Goal: Transaction & Acquisition: Register for event/course

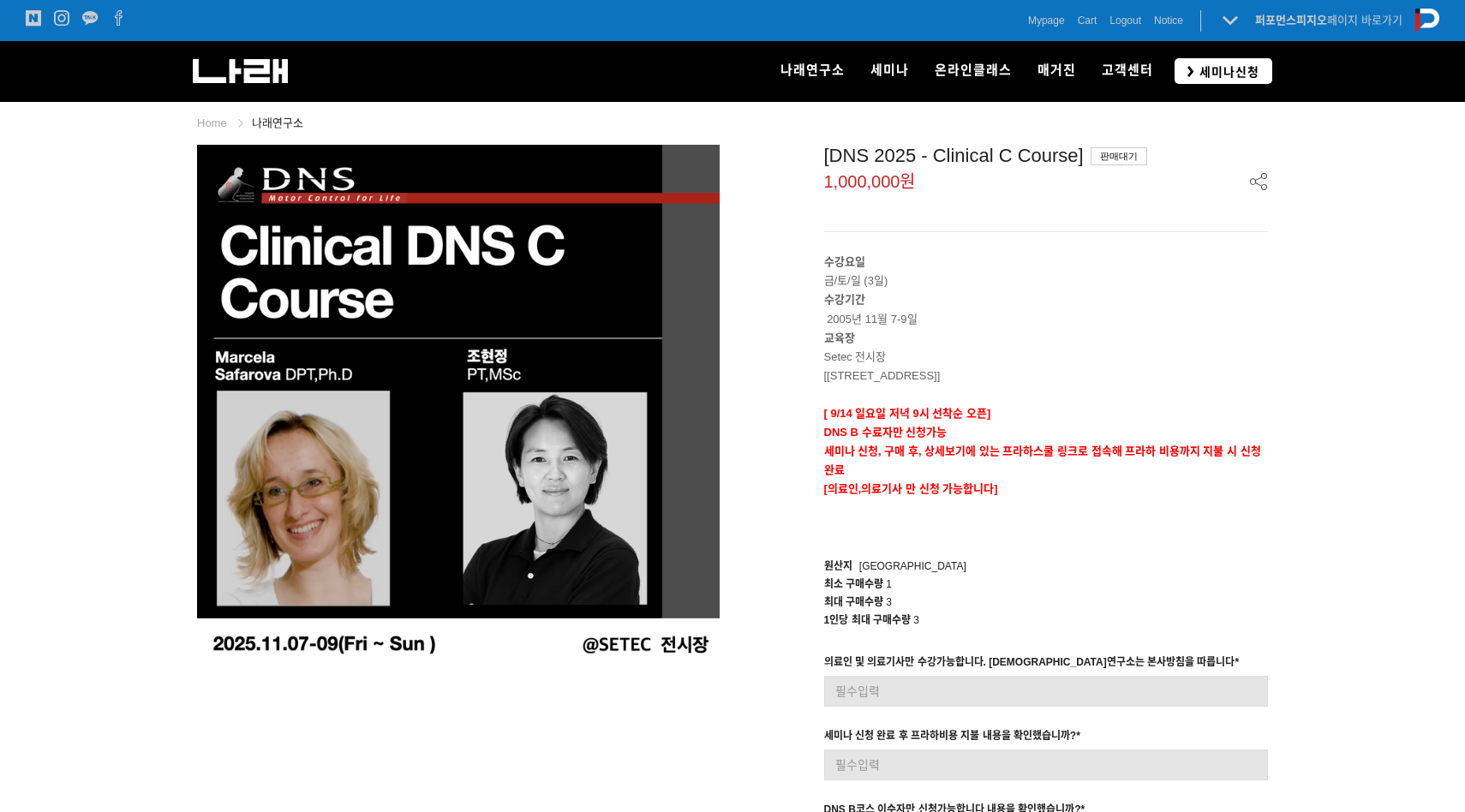
click at [1229, 69] on span "세미나신청" at bounding box center [1226, 72] width 65 height 17
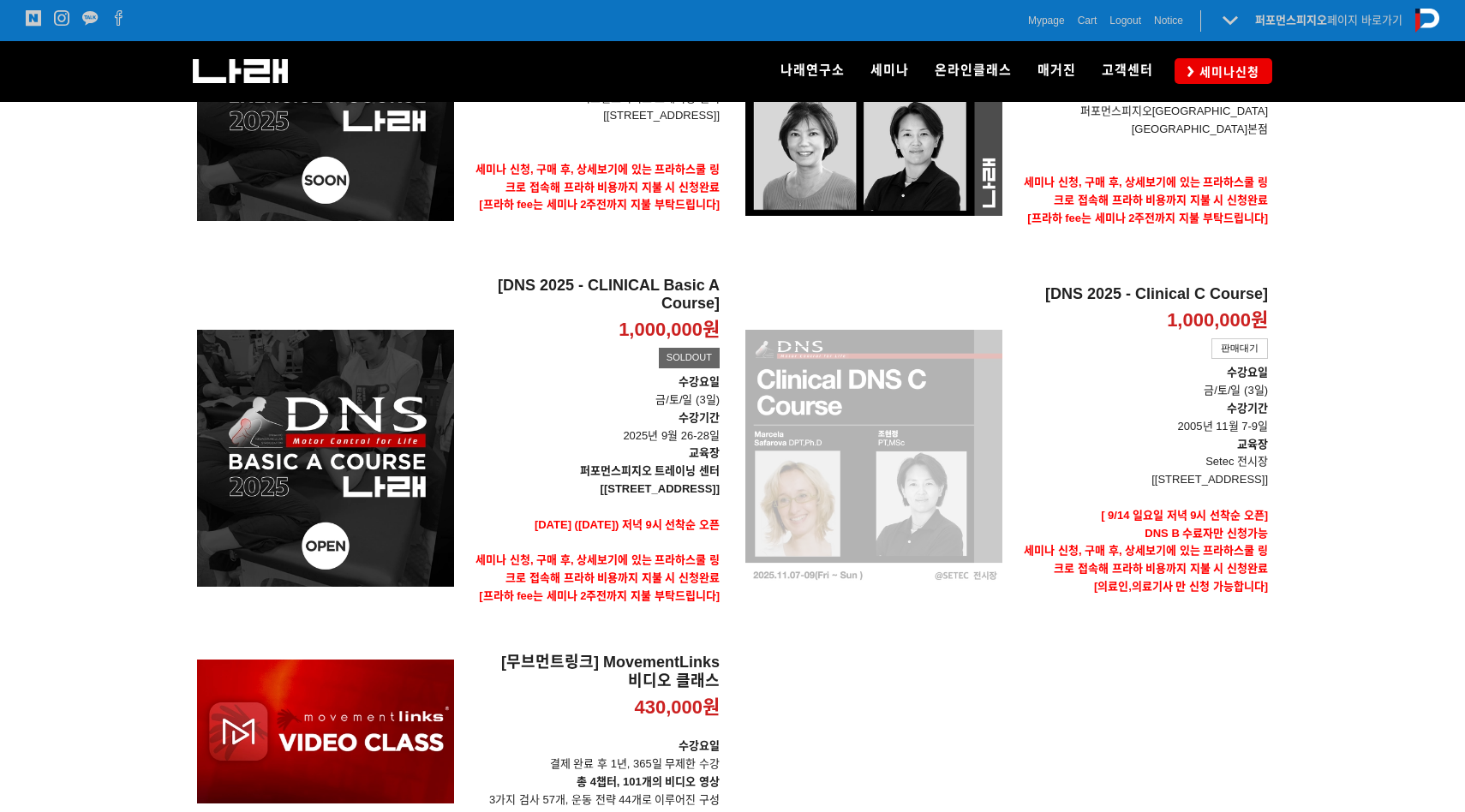
scroll to position [572, 0]
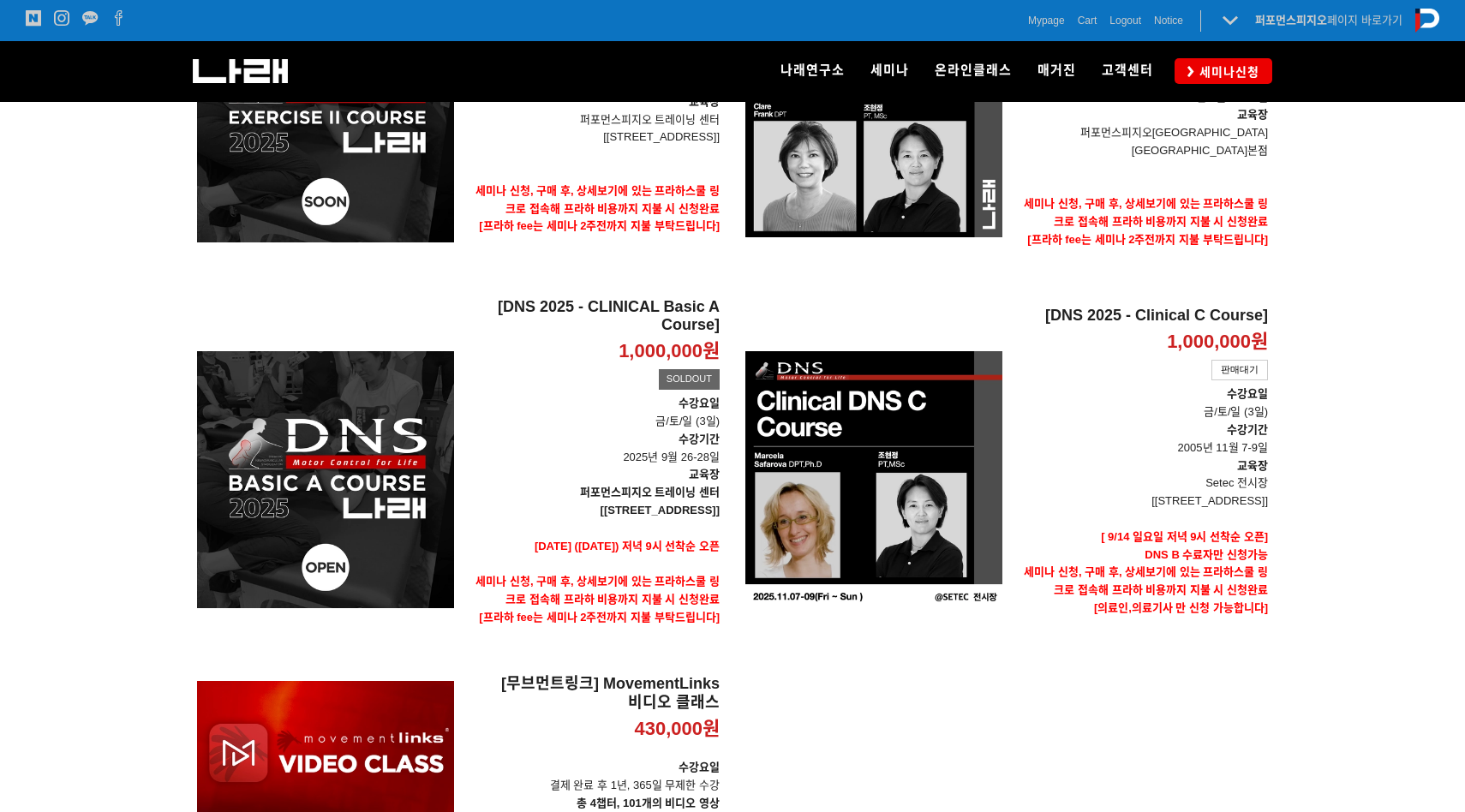
scroll to position [549, 0]
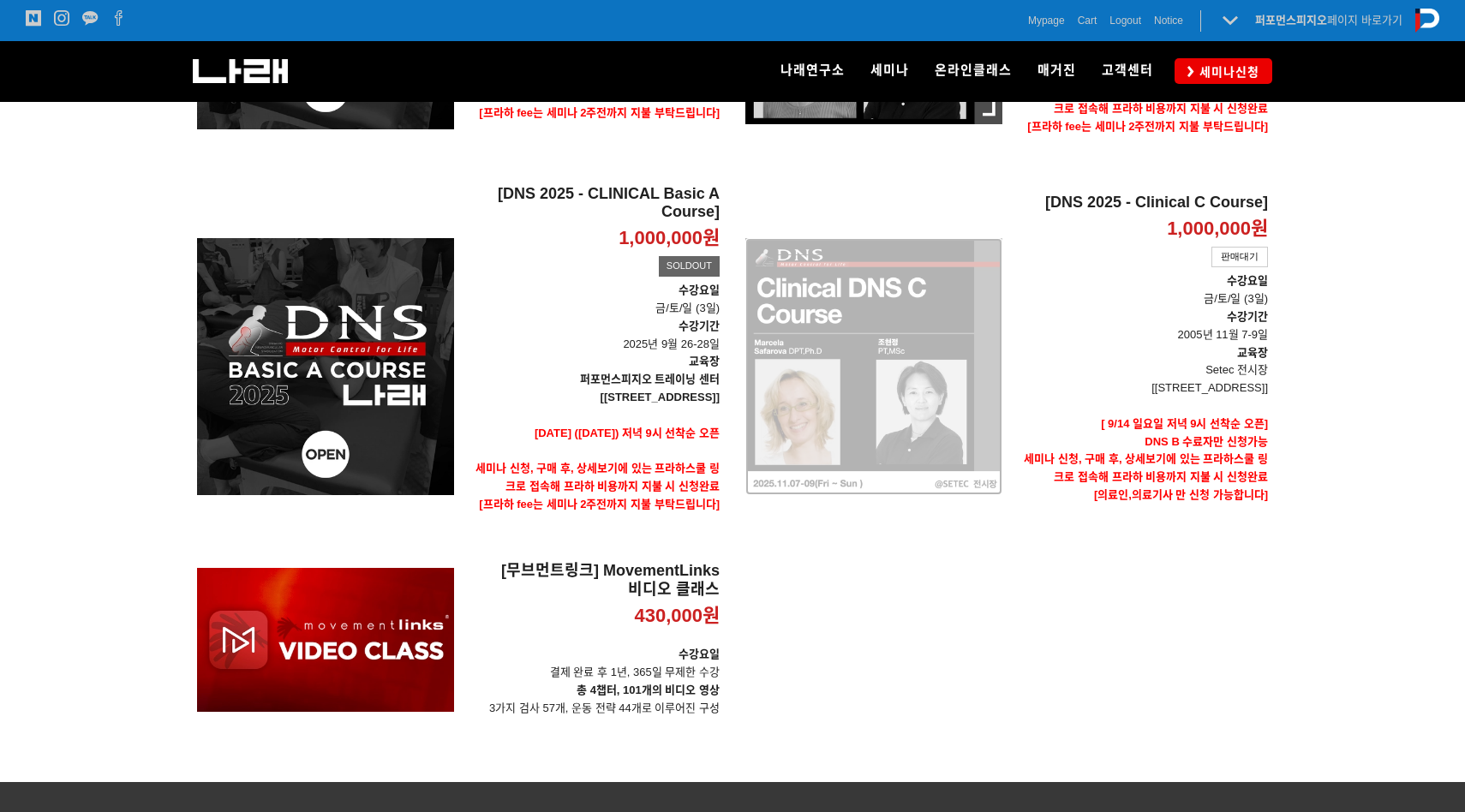
click at [893, 430] on div "[DNS 2025 - Clinical C Course] 1,000,000원 TIME SALE 판매대기" at bounding box center [874, 367] width 257 height 365
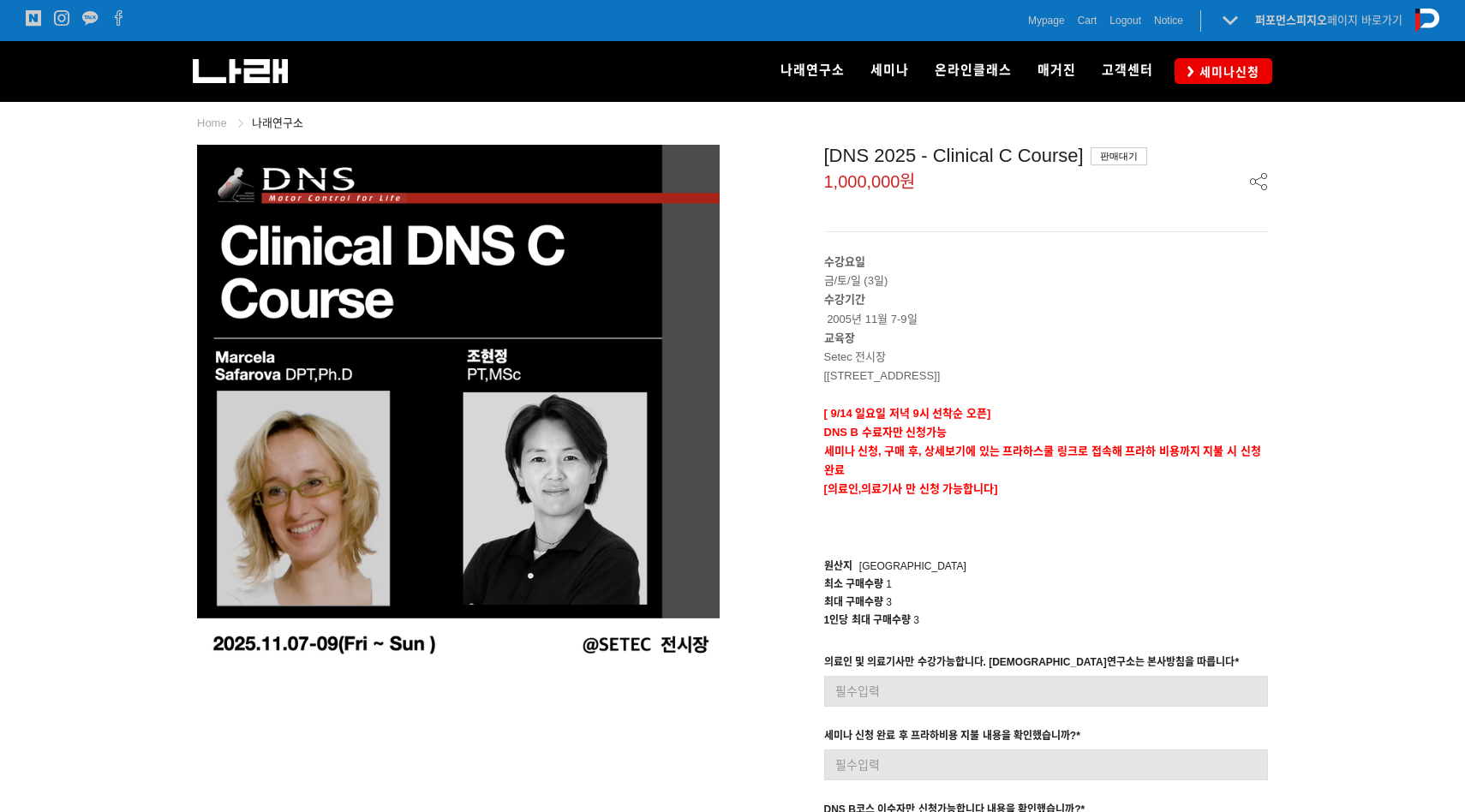
click at [1204, 84] on div "나래연구소 연구소 소개 나래연구원 ML l SPECIALISTS 세미나 MovementLinks l 무브먼트링크 ML l LOWER QUART…" at bounding box center [975, 71] width 595 height 60
click at [1210, 79] on link "세미나신청" at bounding box center [1223, 70] width 98 height 25
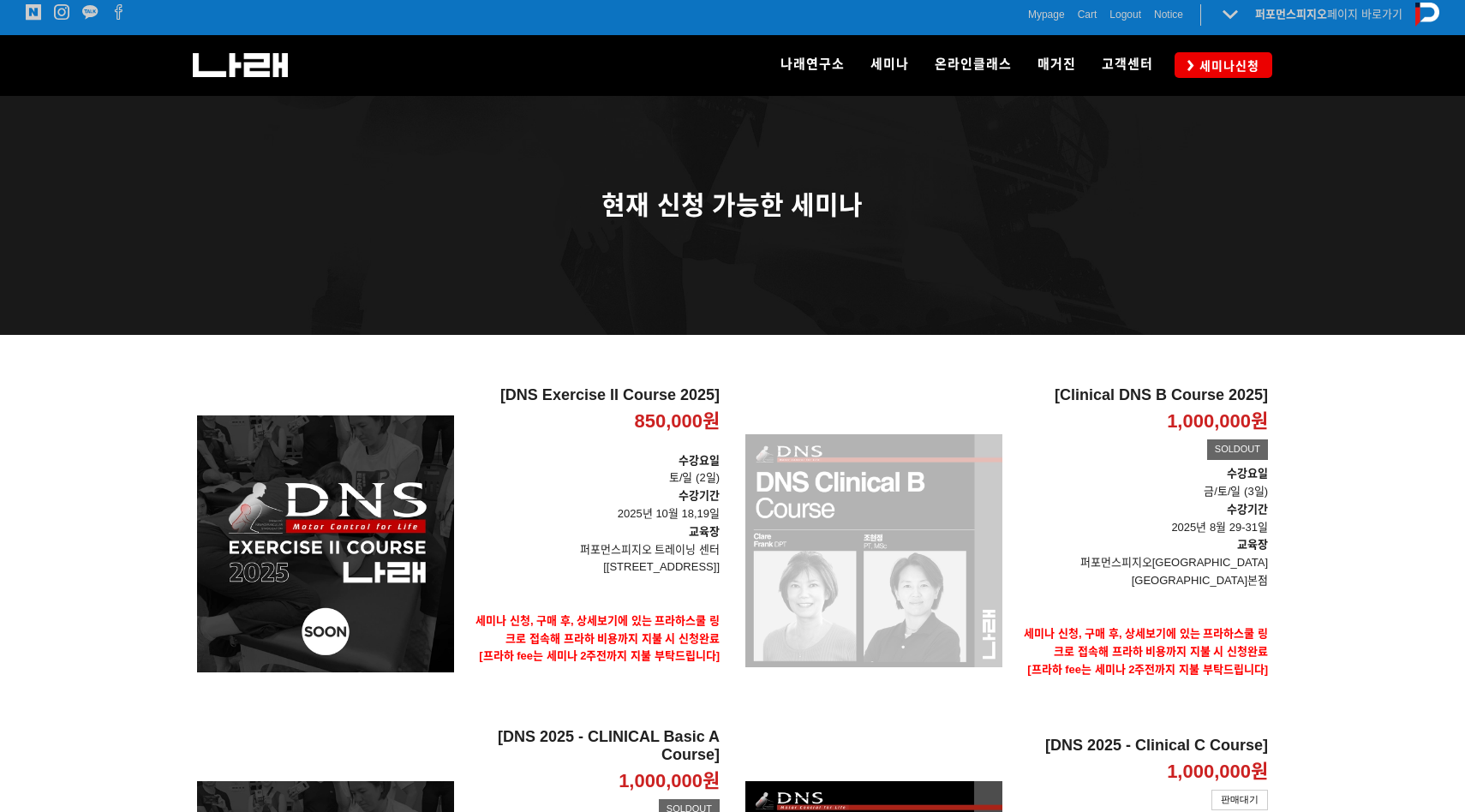
scroll to position [193, 0]
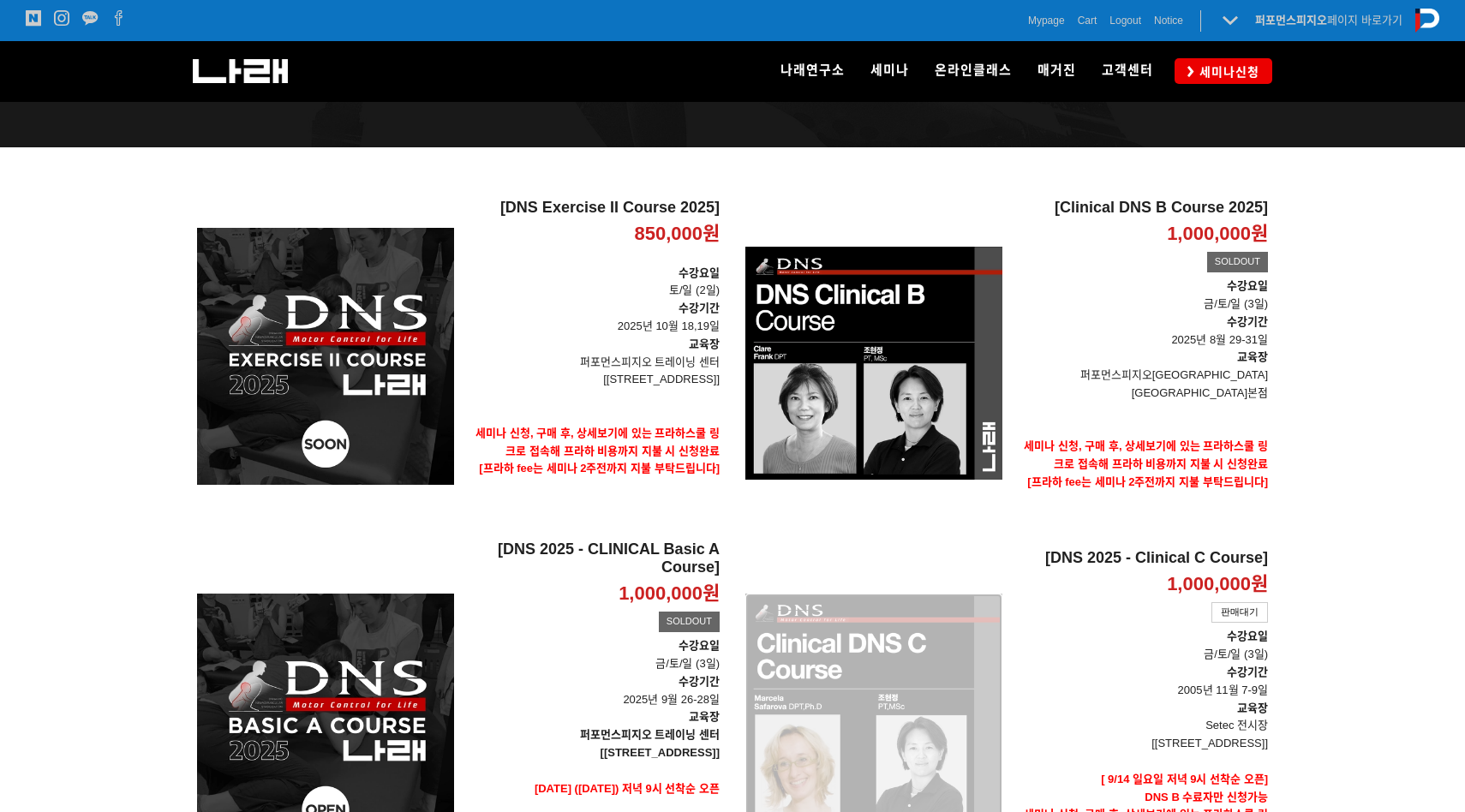
click at [892, 626] on div "[DNS 2025 - Clinical C Course] 1,000,000원 TIME SALE 판매대기" at bounding box center [874, 722] width 257 height 365
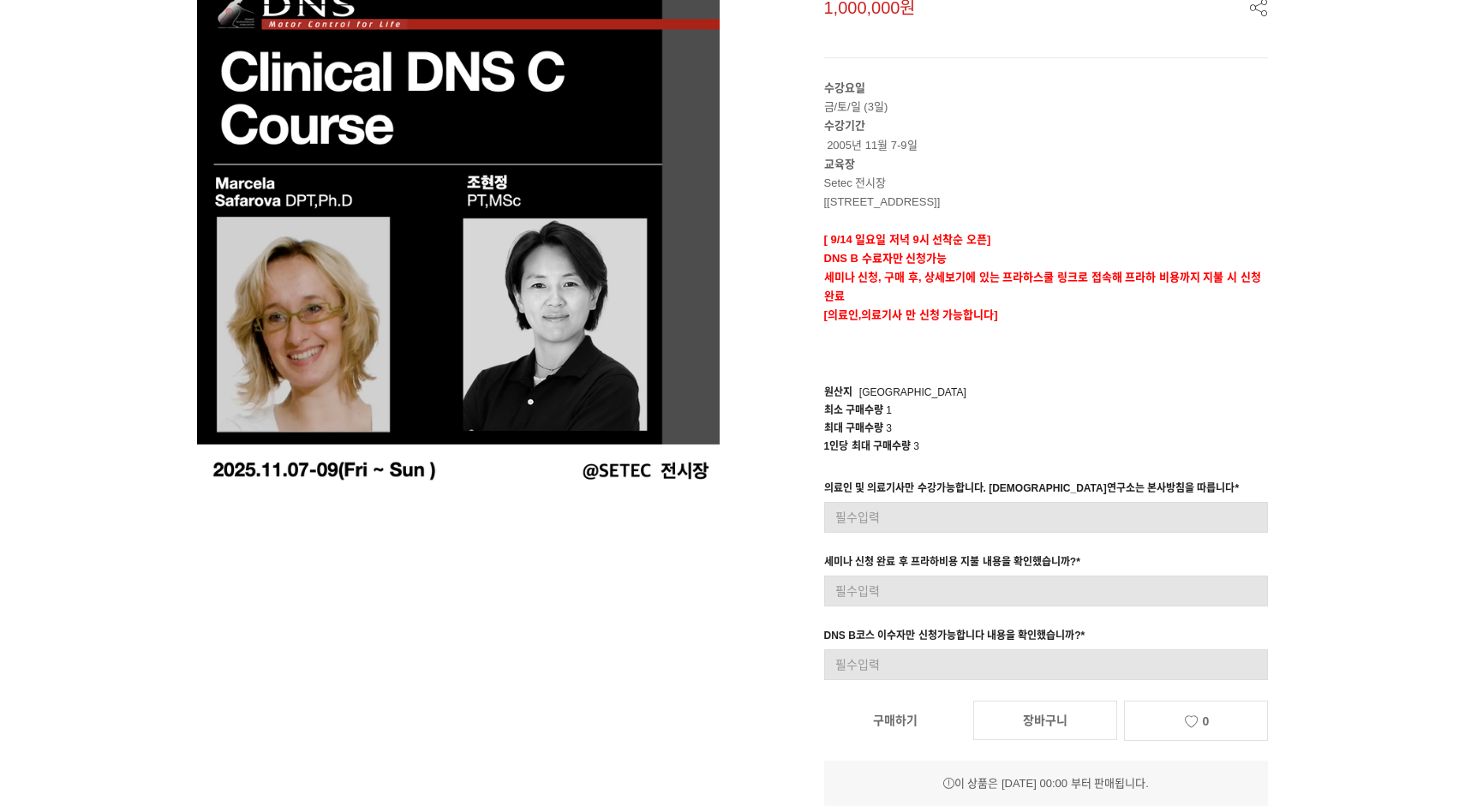
scroll to position [304, 0]
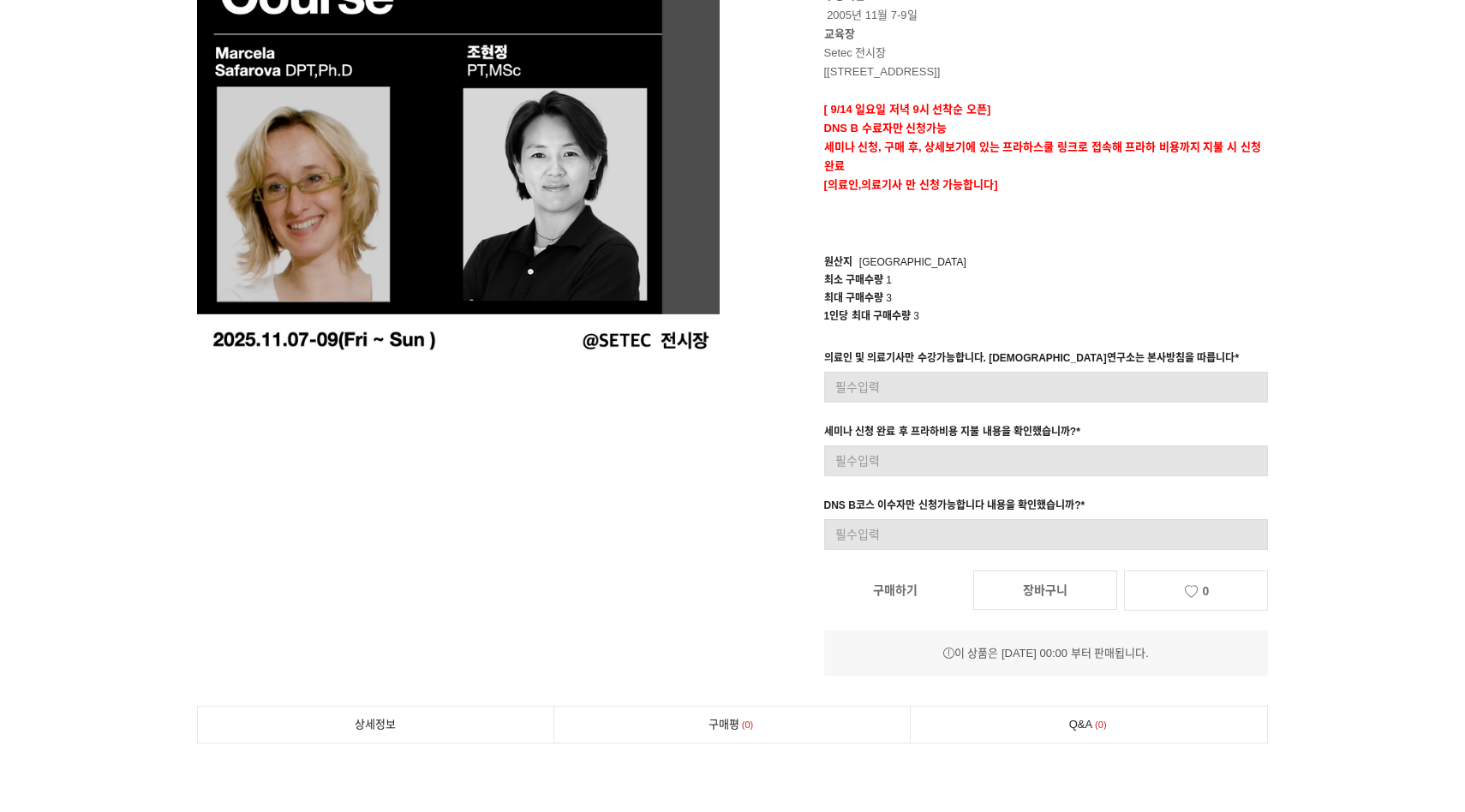
click at [944, 591] on link "구매하기" at bounding box center [894, 590] width 142 height 38
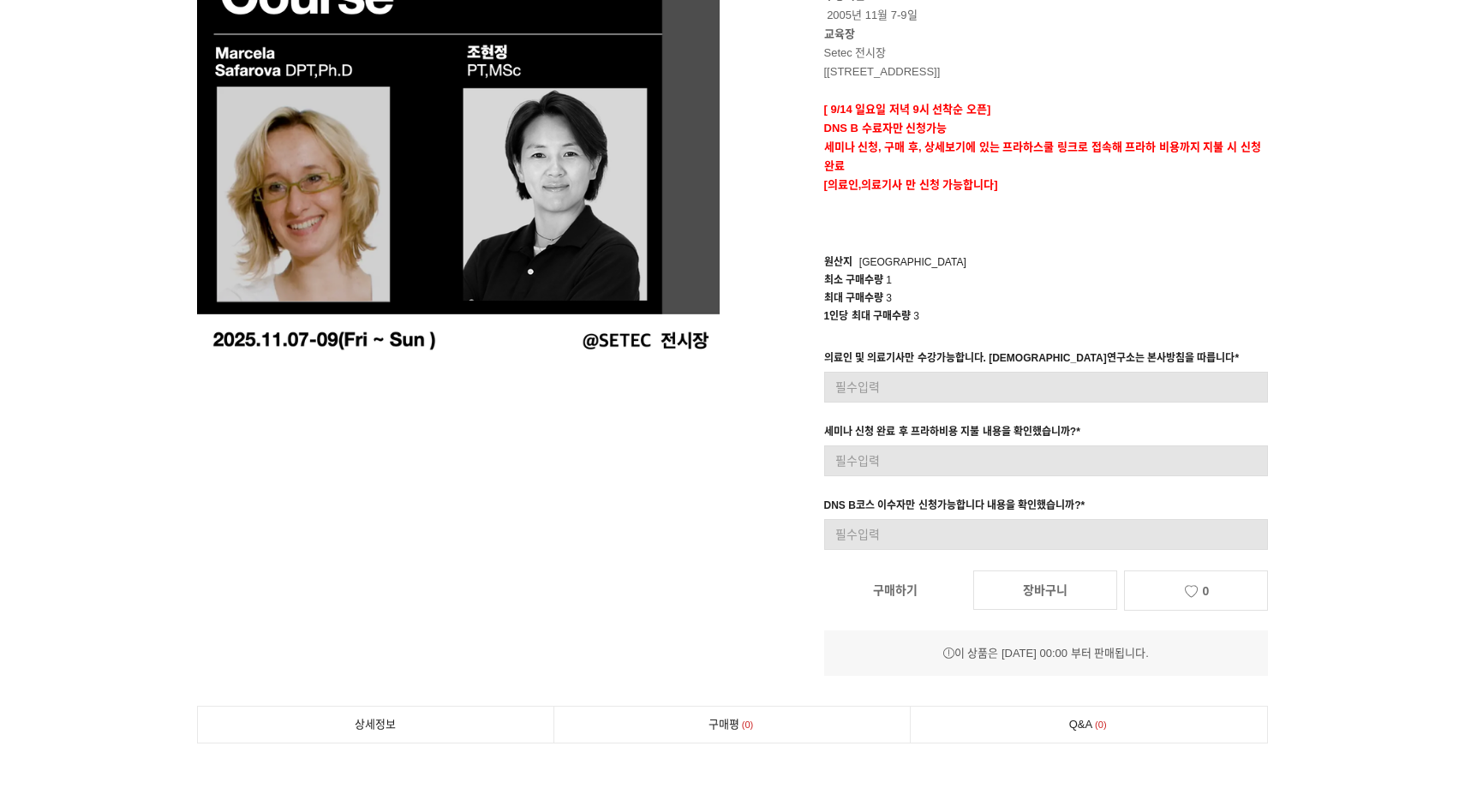
click at [944, 591] on link "구매하기" at bounding box center [894, 590] width 142 height 38
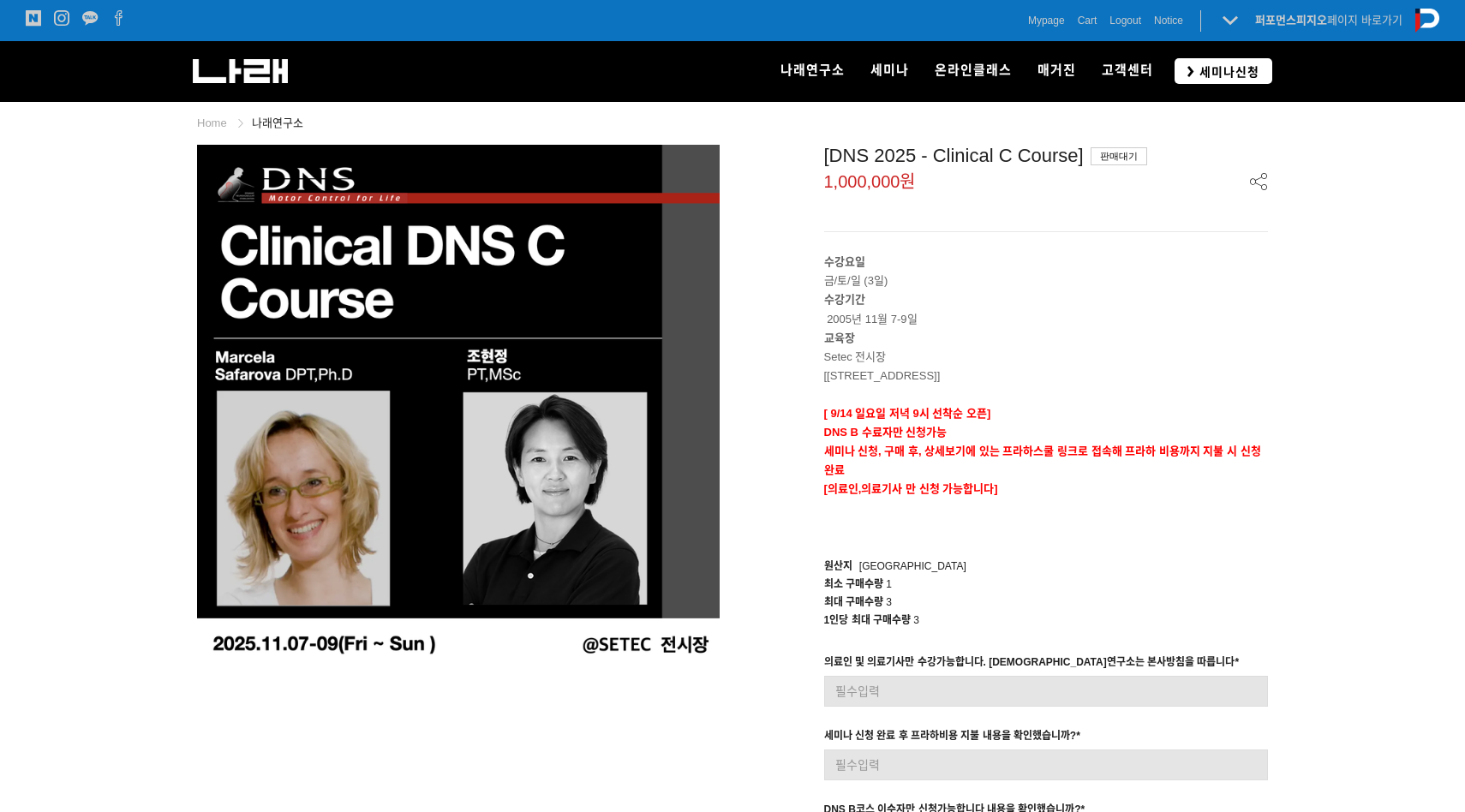
click at [1230, 60] on link "세미나신청" at bounding box center [1223, 70] width 98 height 25
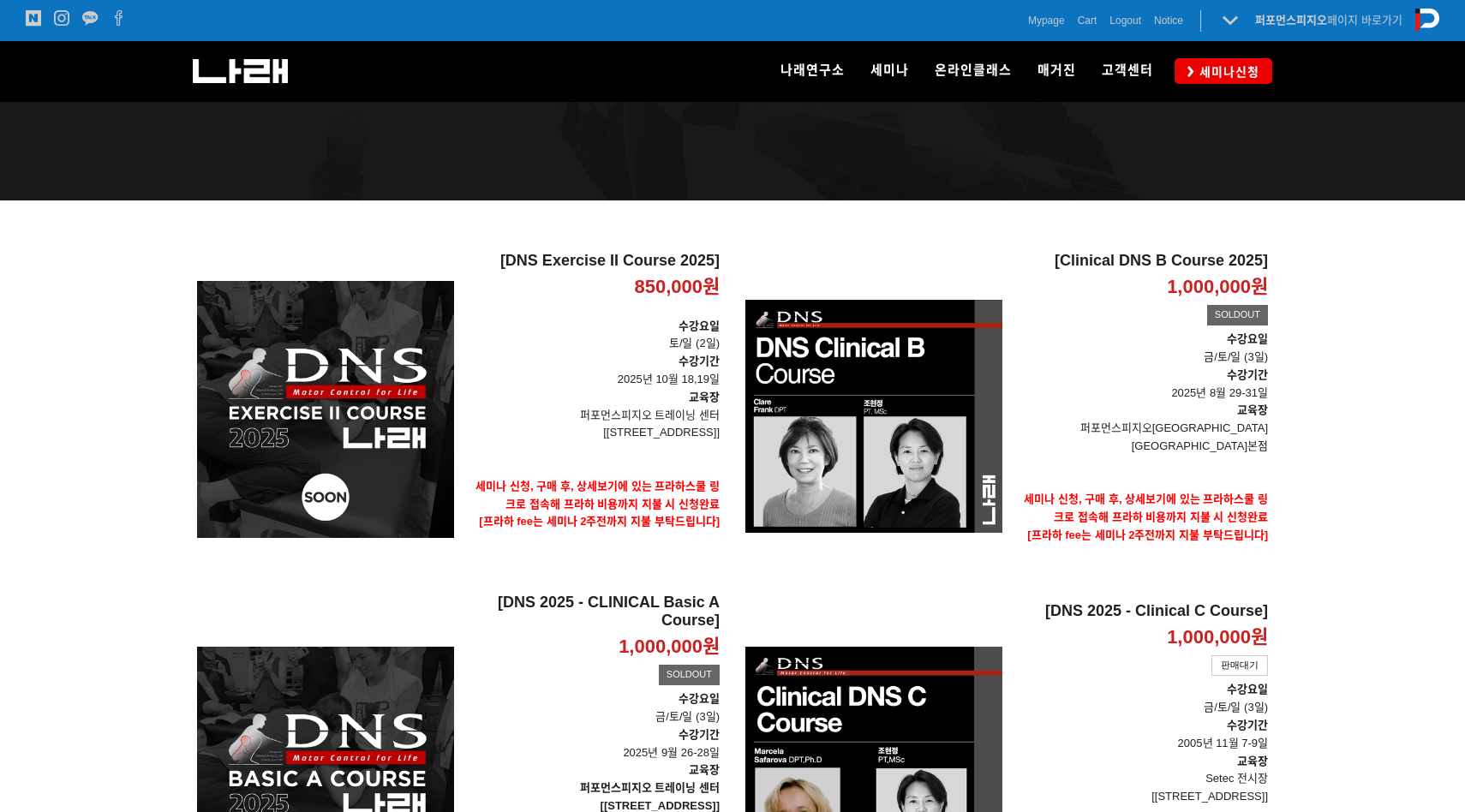
scroll to position [358, 0]
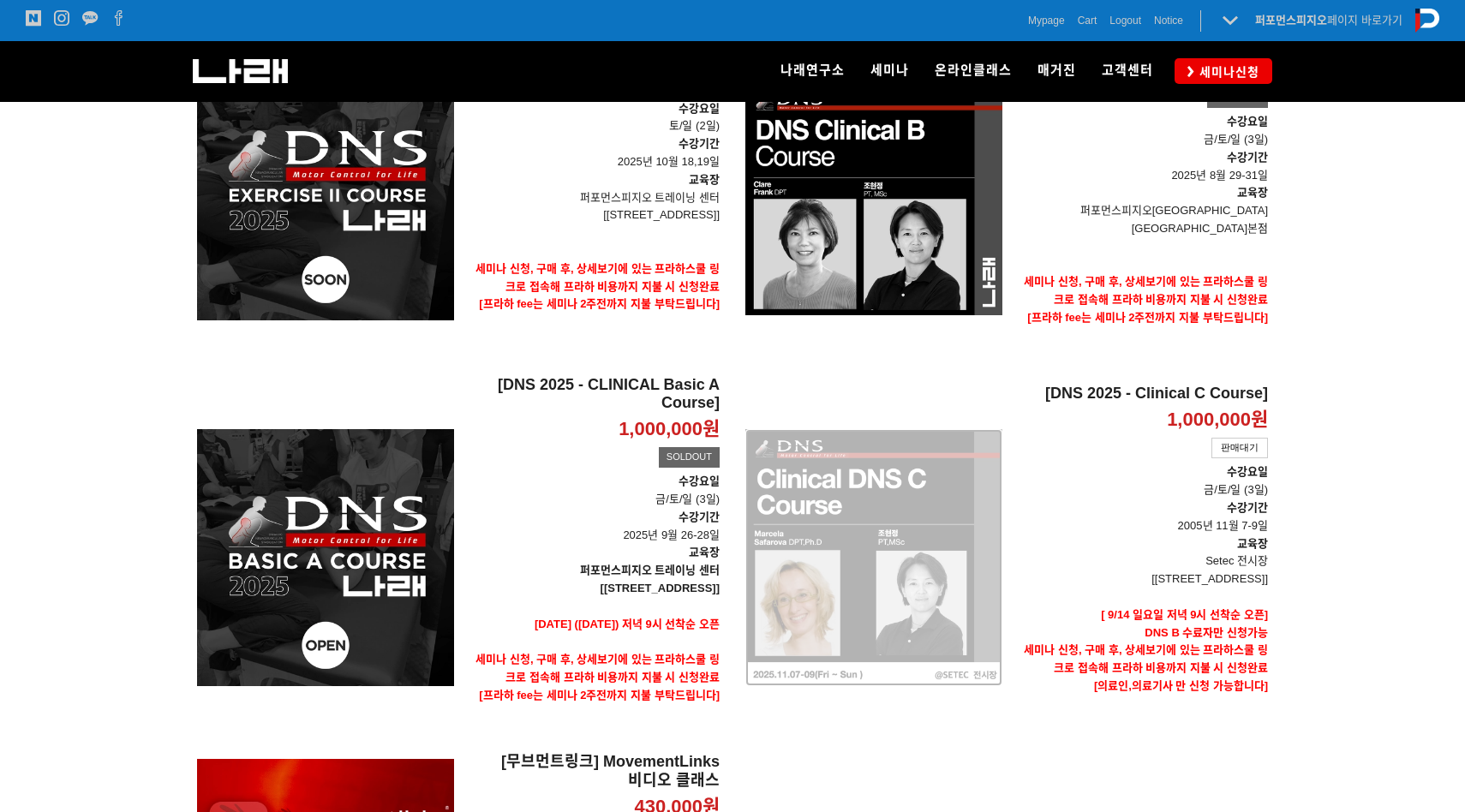
click at [960, 533] on div "[DNS 2025 - Clinical C Course] 1,000,000원 TIME SALE 판매대기" at bounding box center [874, 558] width 257 height 365
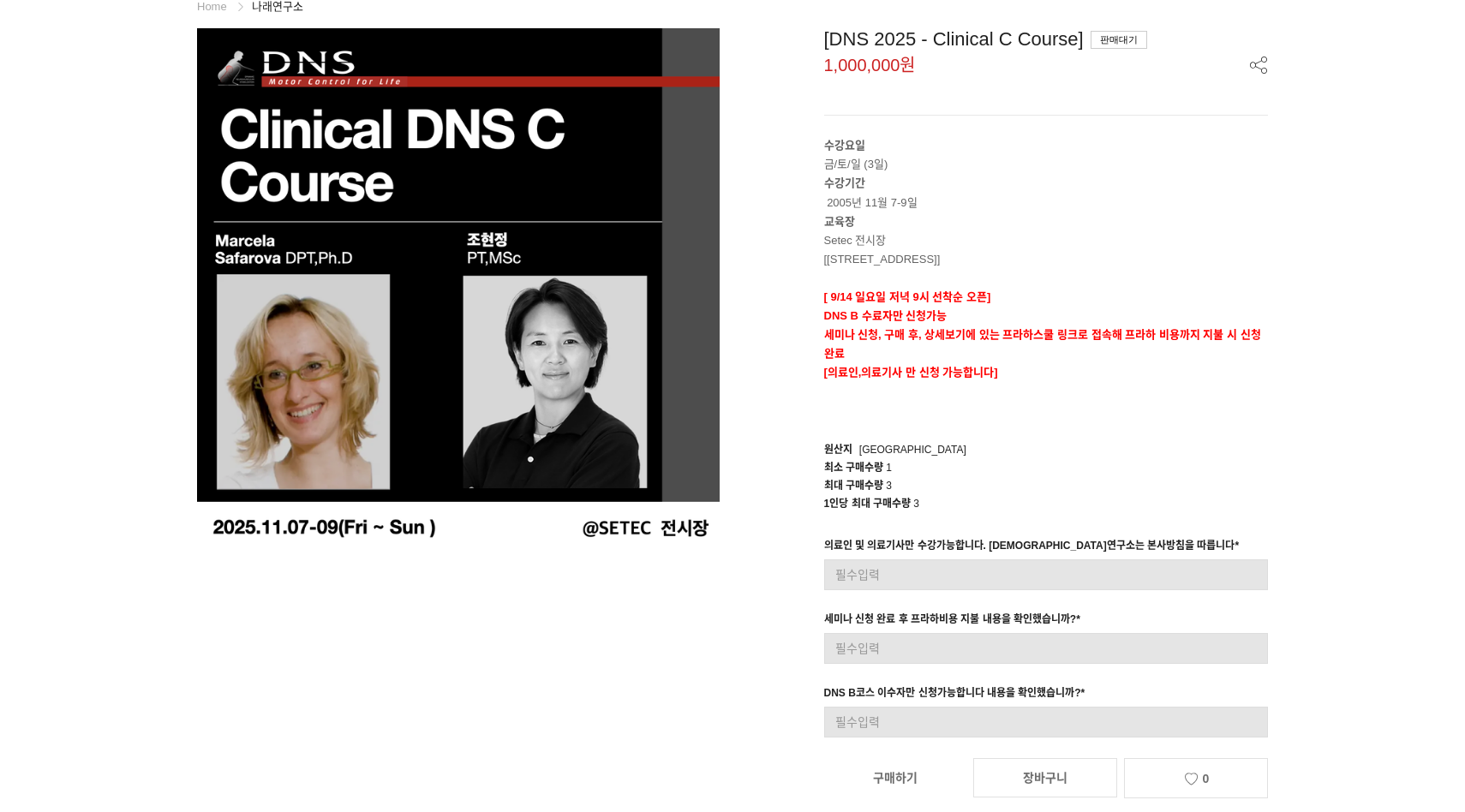
scroll to position [315, 0]
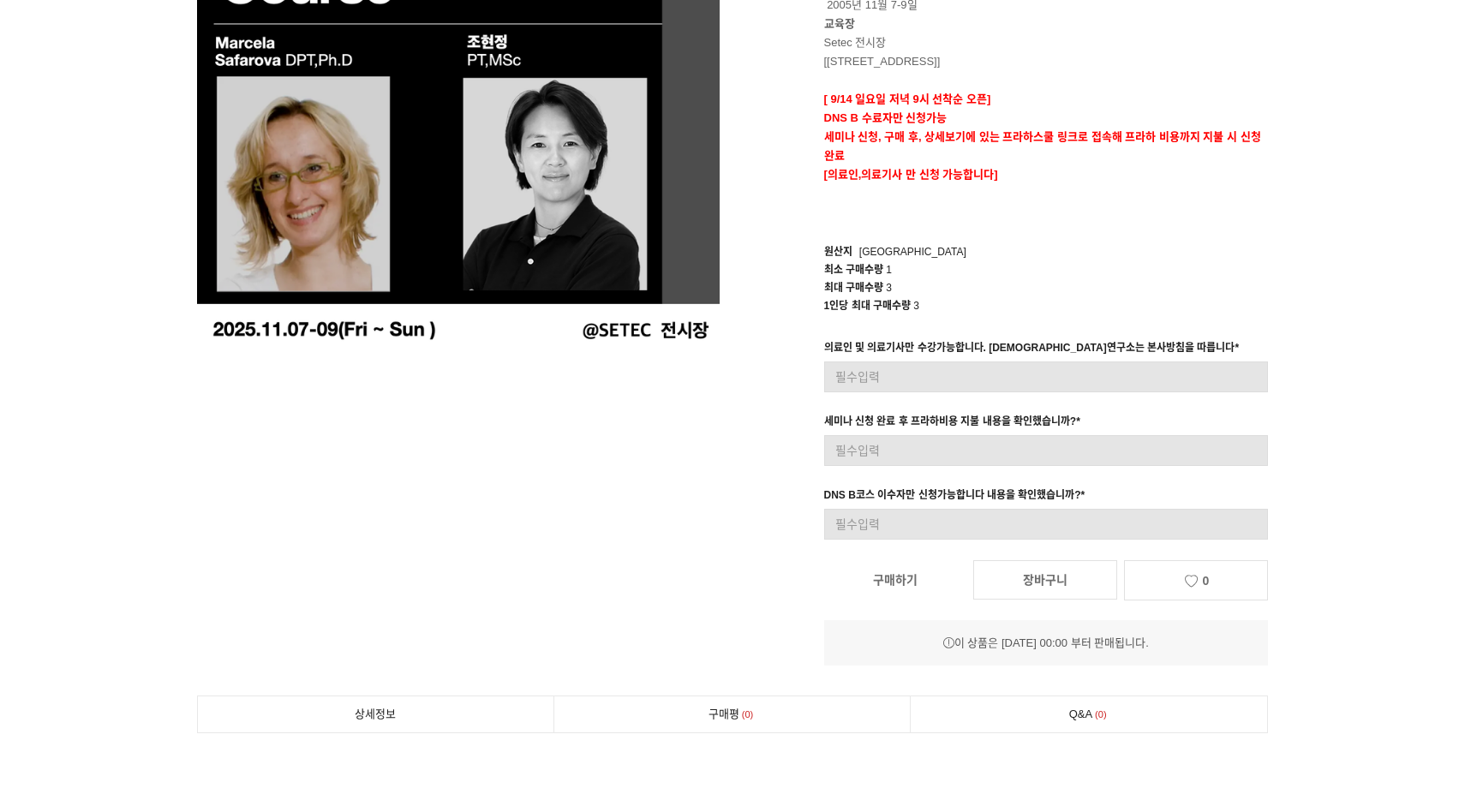
click at [929, 353] on div "의료인 및 의료기사만 수강가능합니다. 나래연구소는 본사방침을 따릅니다 *" at bounding box center [1031, 350] width 415 height 22
click at [876, 592] on link "구매하기" at bounding box center [894, 579] width 142 height 38
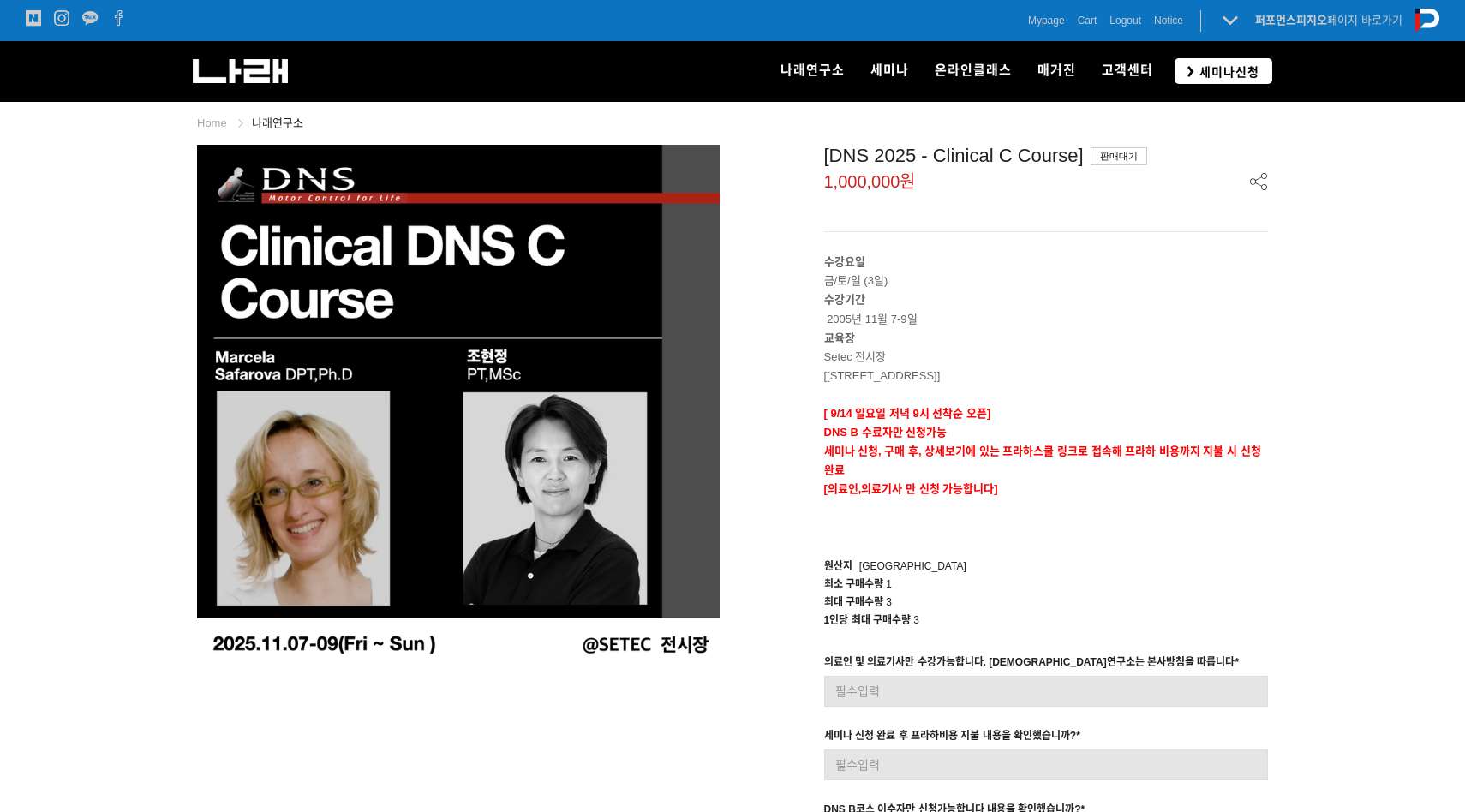
click at [1216, 70] on span "세미나신청" at bounding box center [1226, 72] width 65 height 17
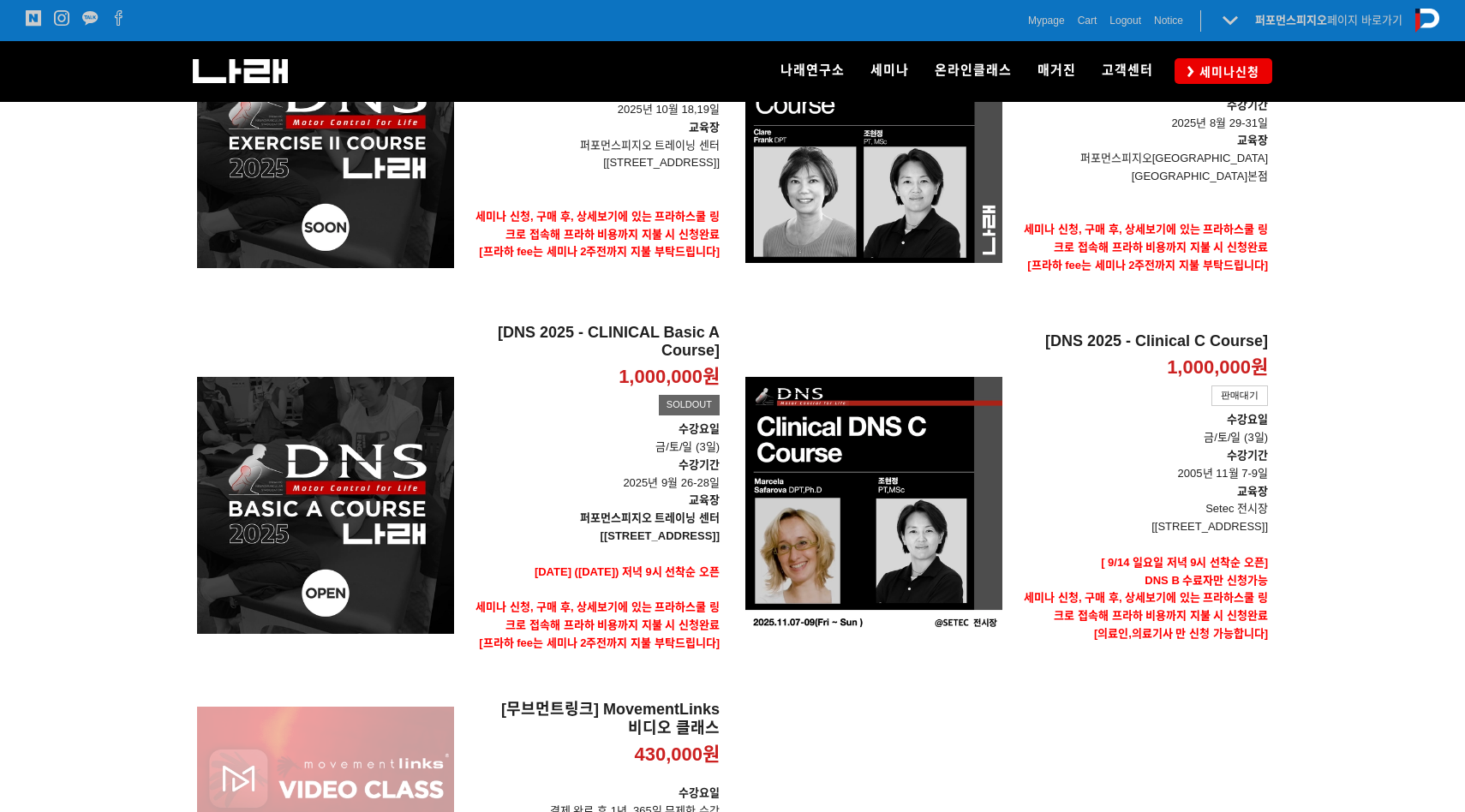
scroll to position [531, 0]
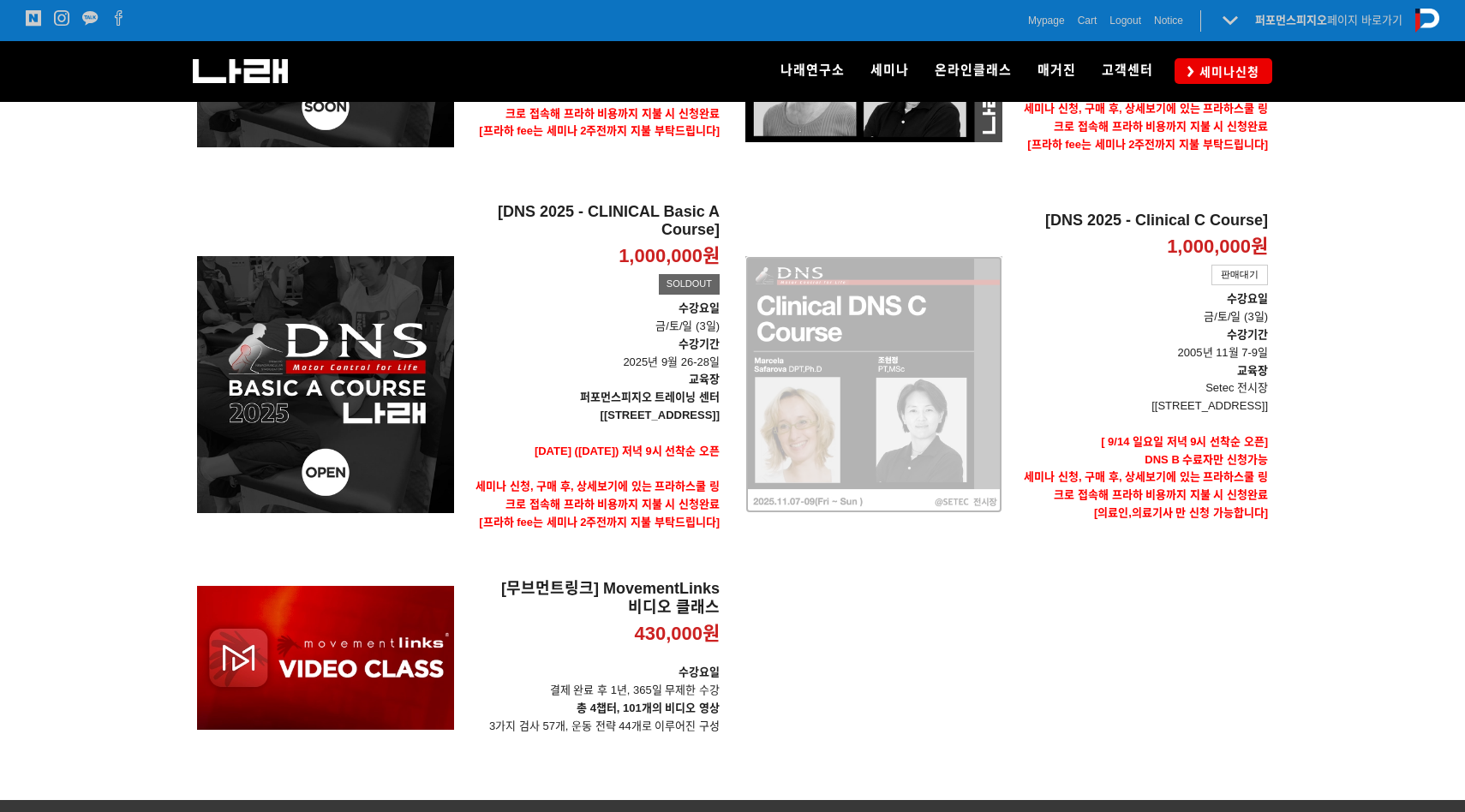
click at [918, 411] on div "[DNS 2025 - Clinical C Course] 1,000,000원 TIME SALE 판매대기" at bounding box center [874, 384] width 257 height 365
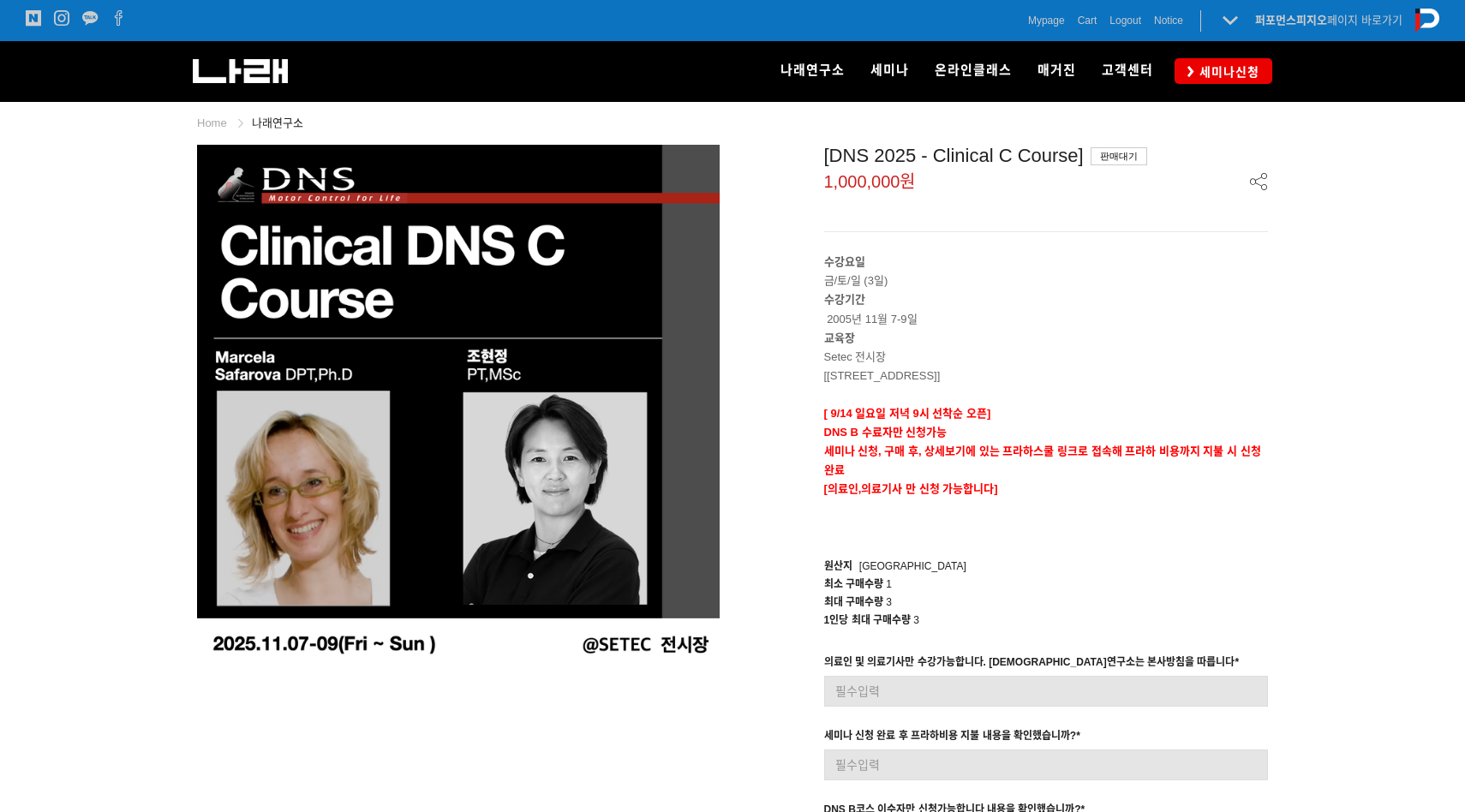
scroll to position [250, 0]
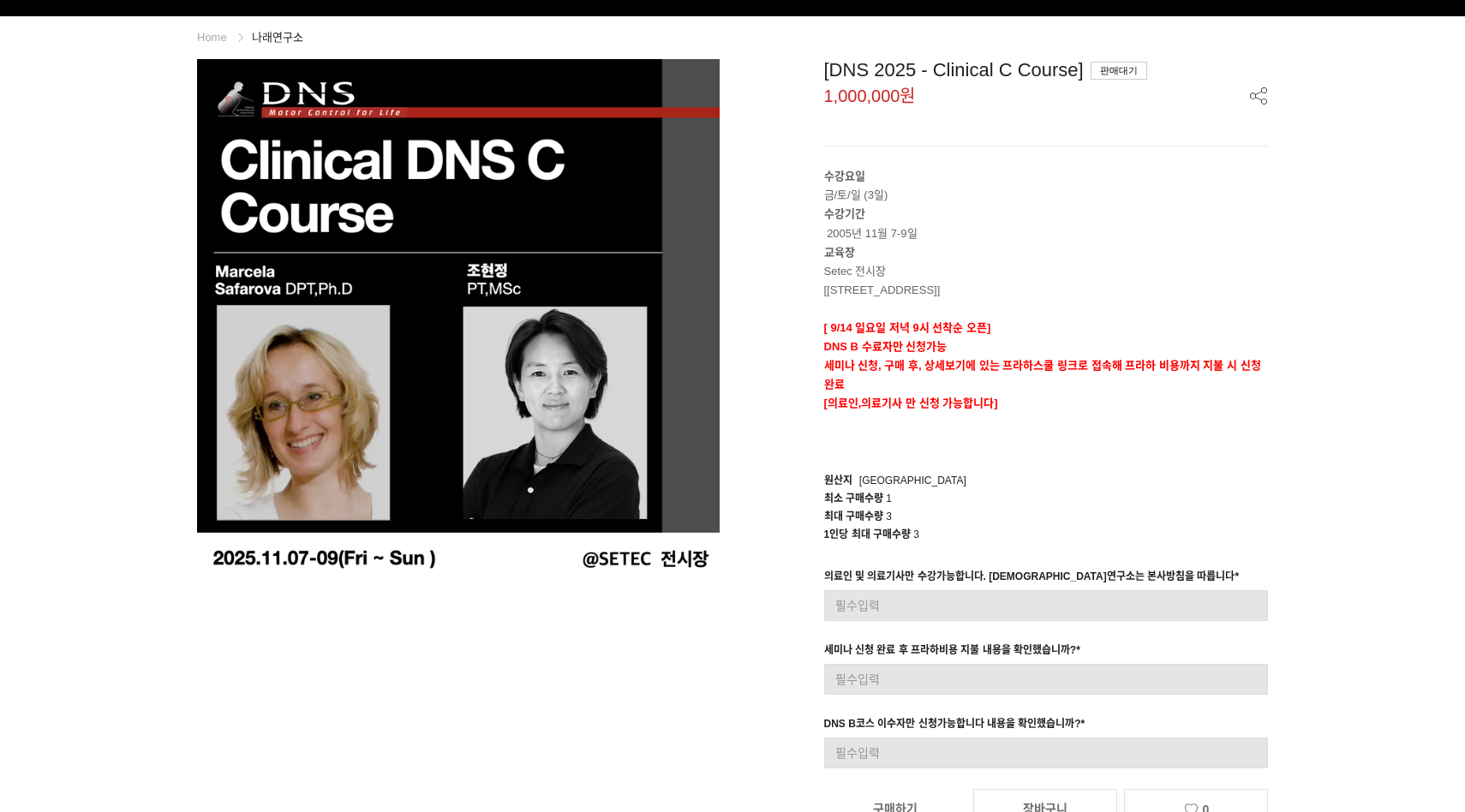
scroll to position [207, 0]
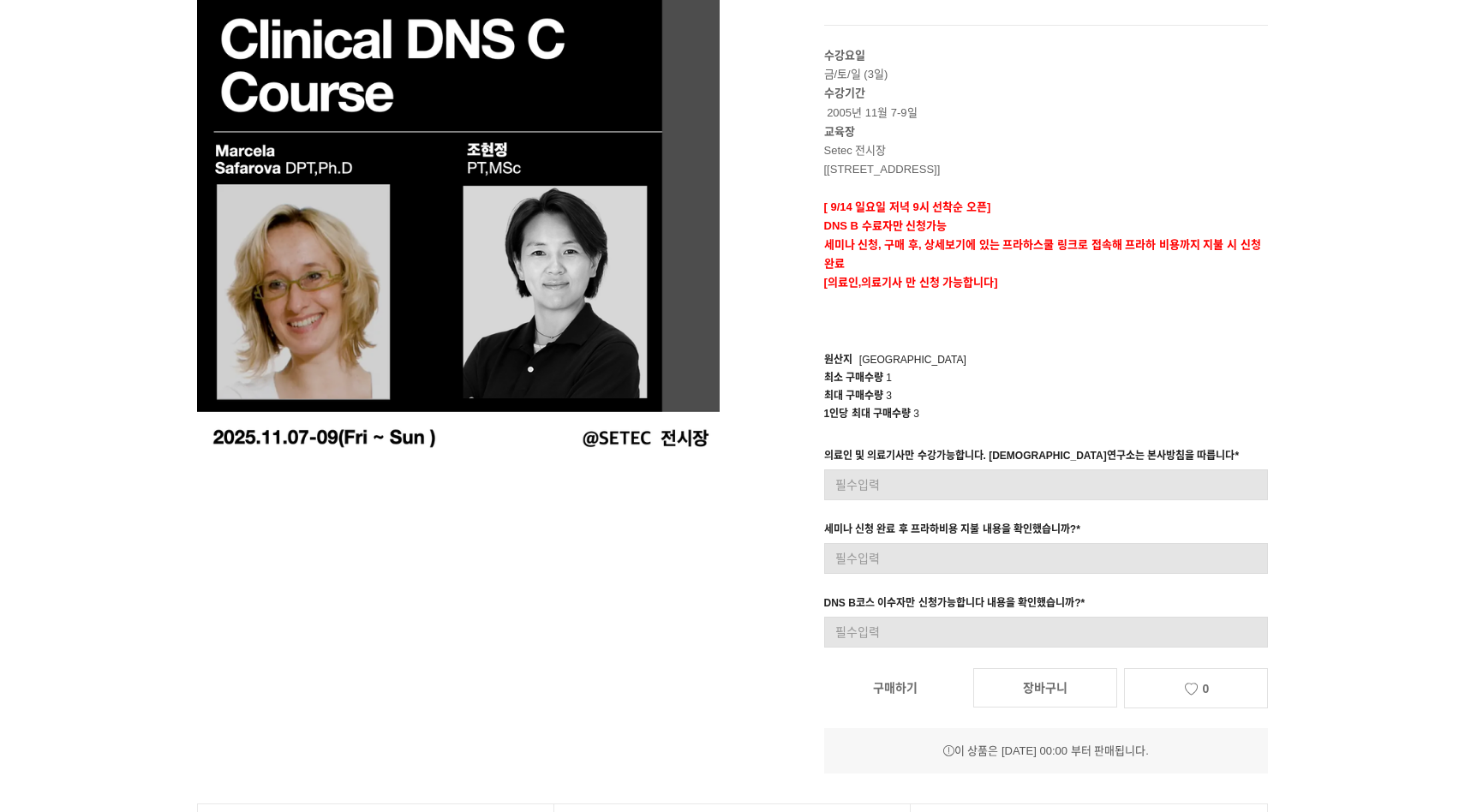
click at [944, 499] on div "의료인 및 의료기사만 수강가능합니다. 나래연구소는 본사방침을 따릅니다 * 입력형 옵션을 입력해 주세요 세미나 신청 완료 후 프라하비용 지불 내…" at bounding box center [1046, 547] width 470 height 201
click at [919, 670] on link "구매하기" at bounding box center [894, 687] width 142 height 38
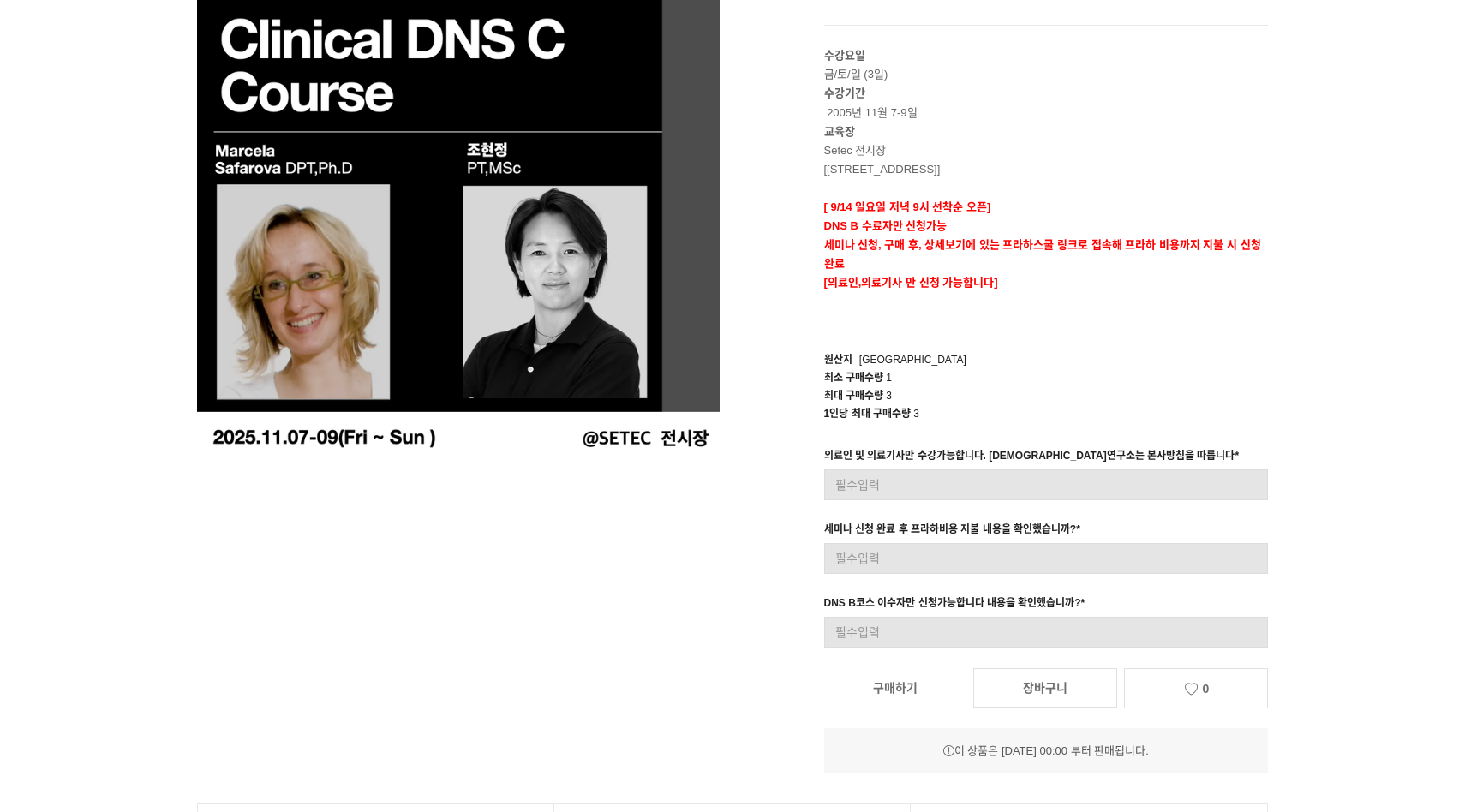
scroll to position [0, 0]
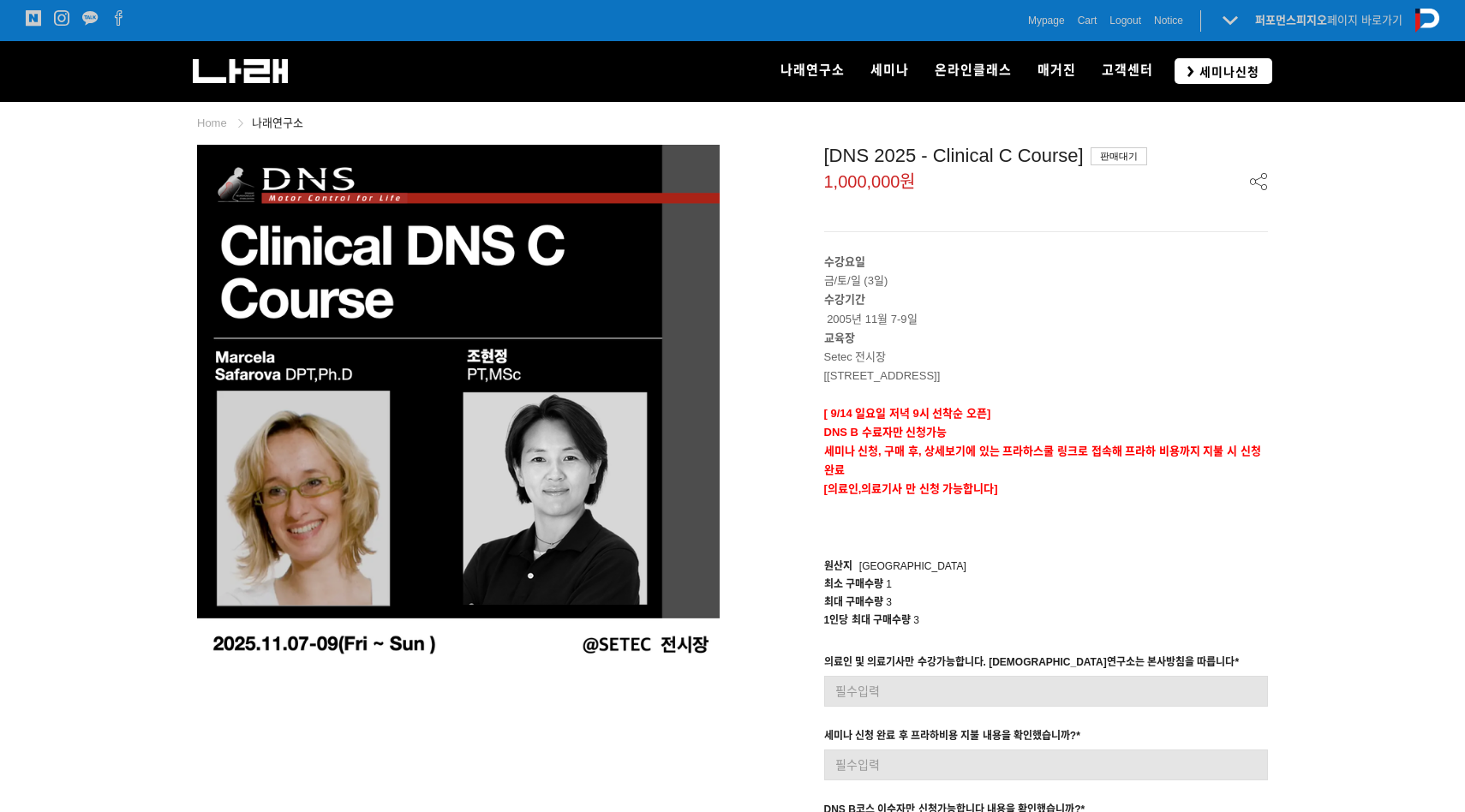
click at [1218, 68] on span "세미나신청" at bounding box center [1226, 72] width 65 height 17
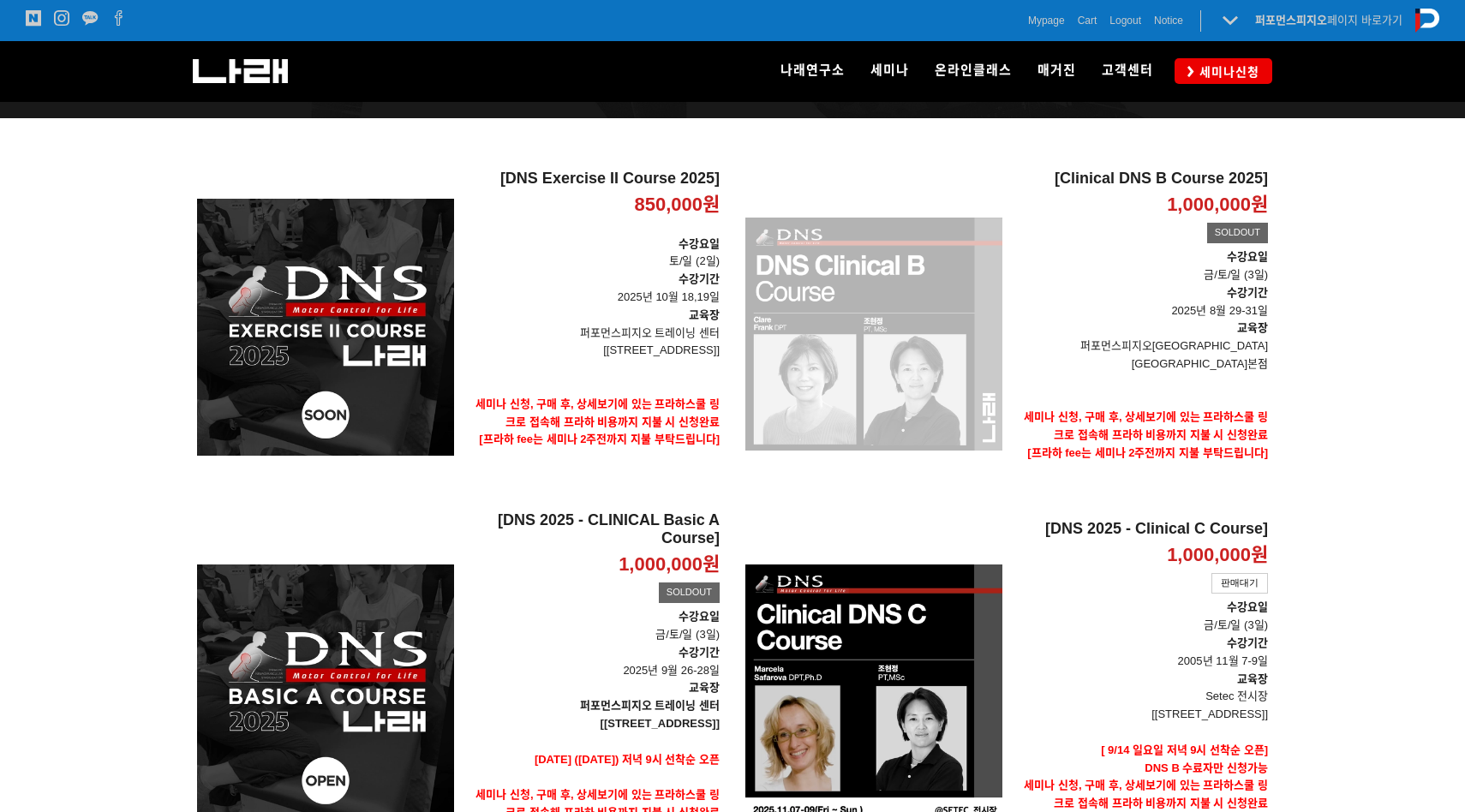
scroll to position [277, 0]
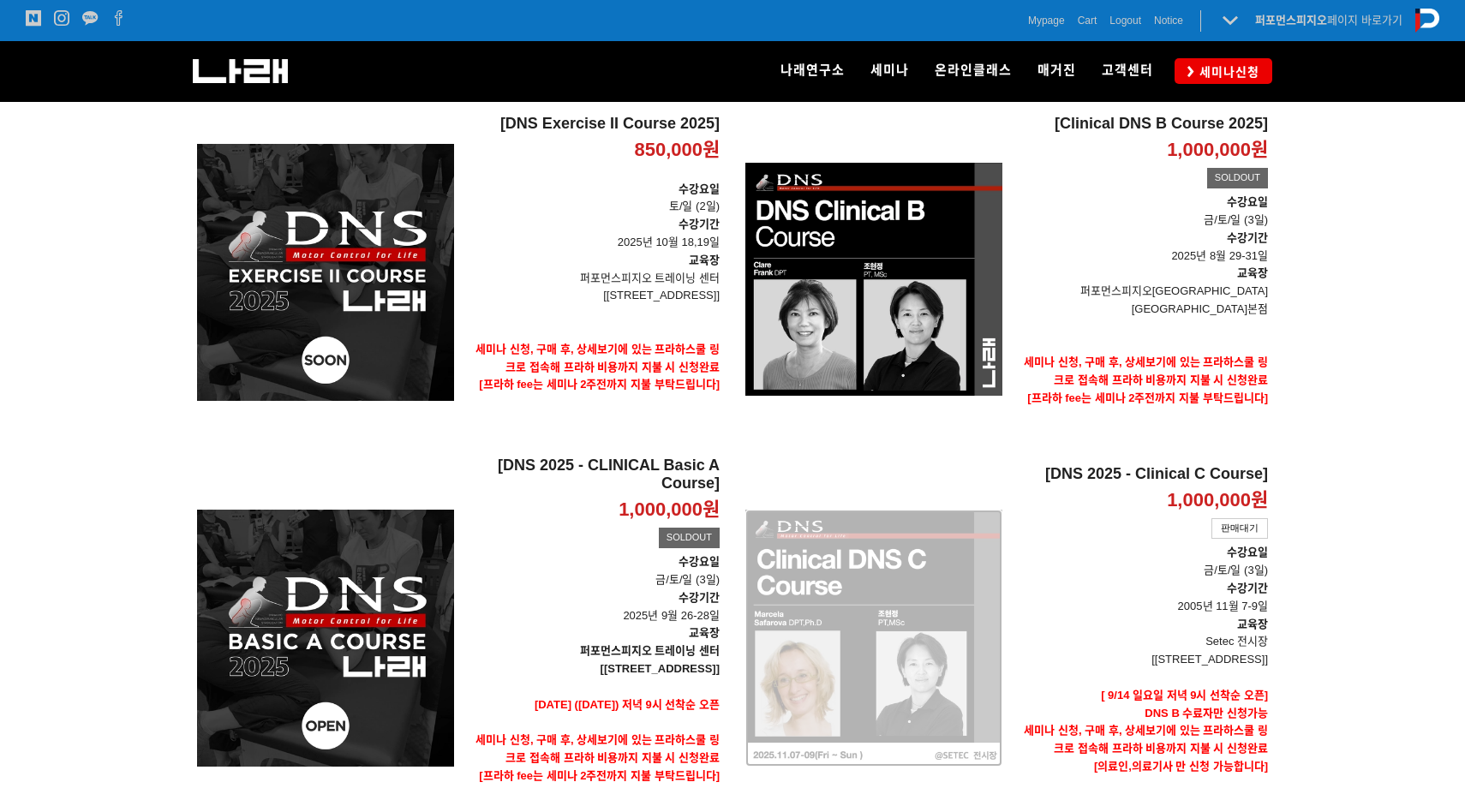
click at [925, 643] on div "[DNS 2025 - Clinical C Course] 1,000,000원 TIME SALE 판매대기" at bounding box center [874, 638] width 257 height 365
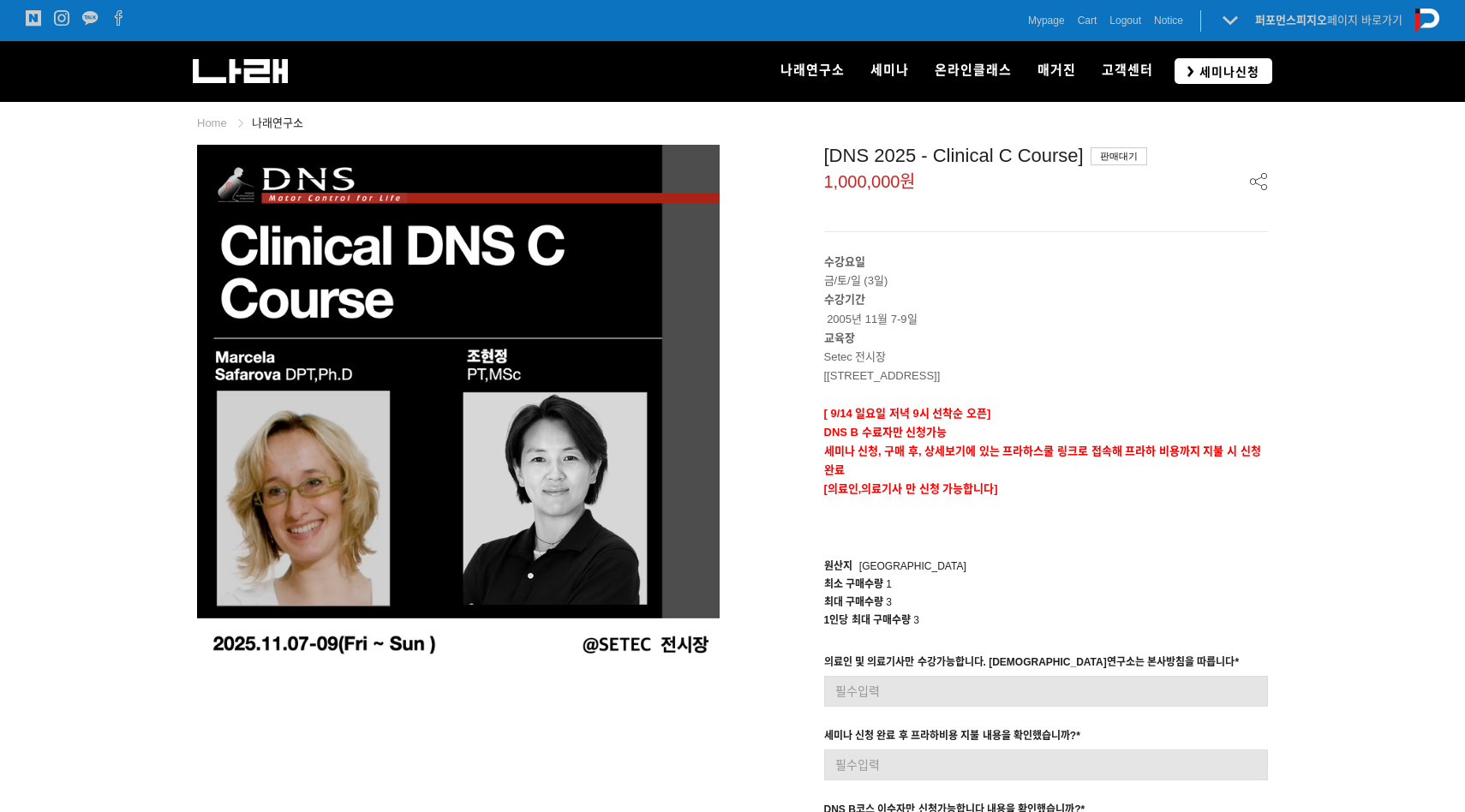
click at [1216, 79] on span "세미나신청" at bounding box center [1226, 72] width 65 height 17
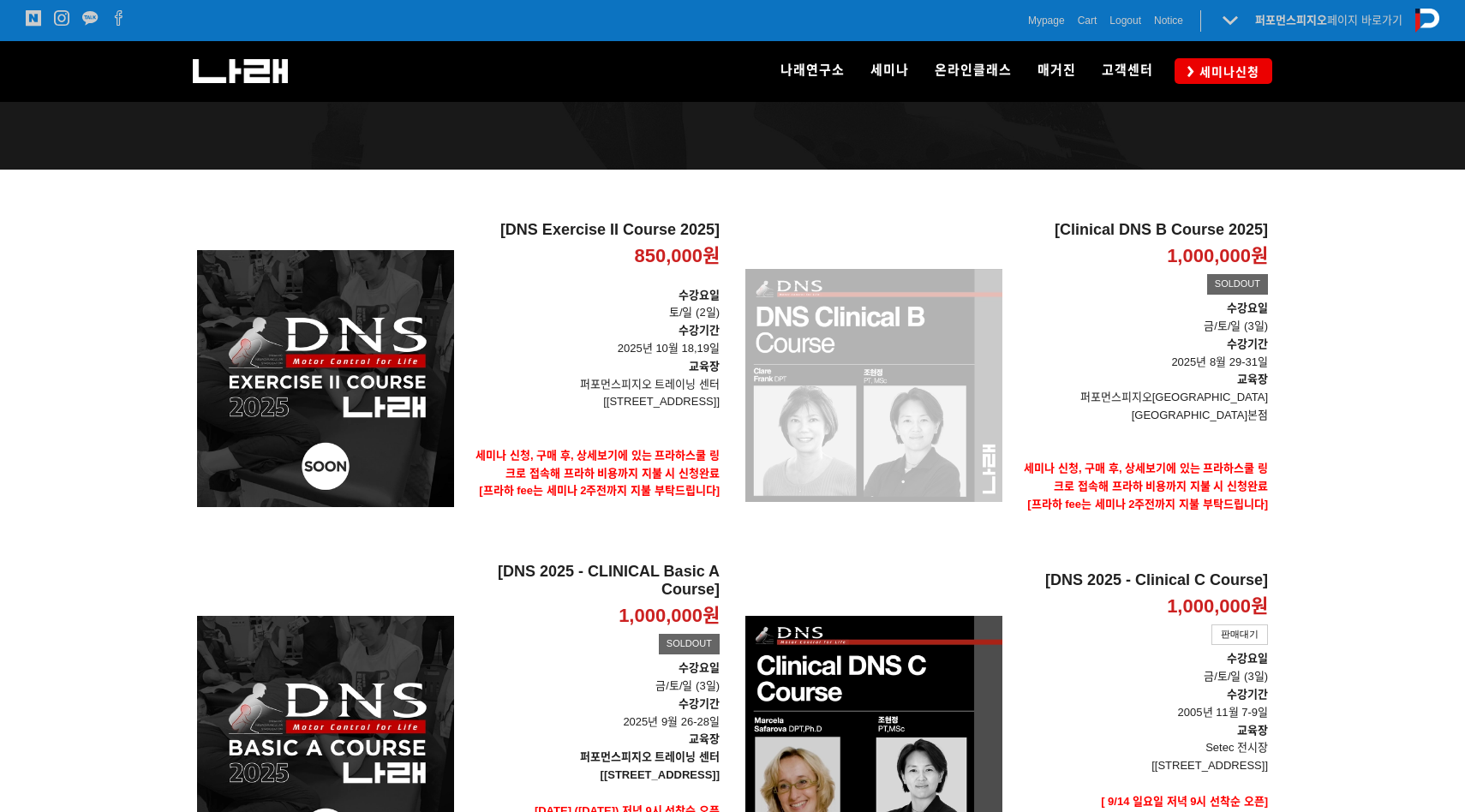
scroll to position [226, 0]
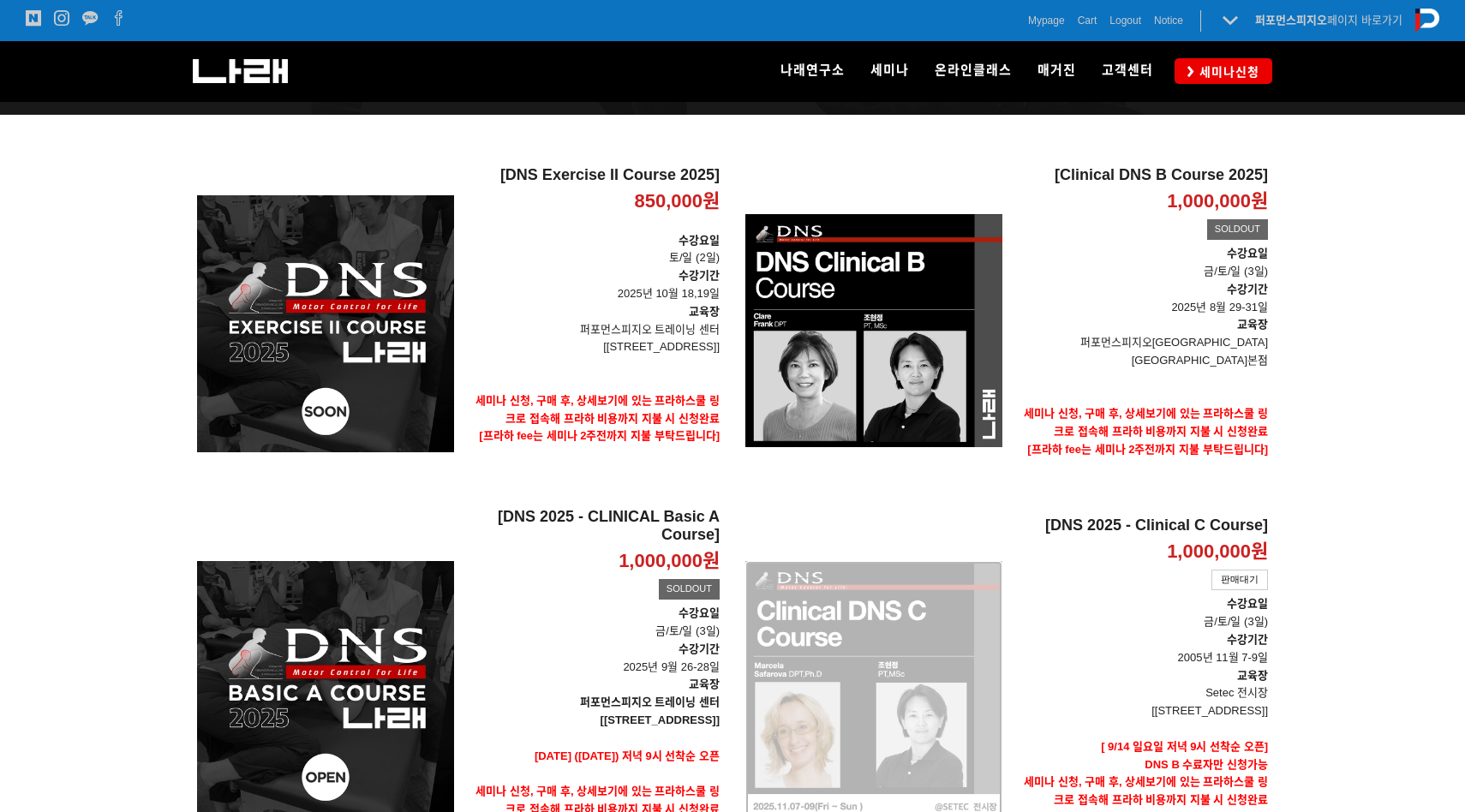
click at [897, 641] on div "[DNS 2025 - Clinical C Course] 1,000,000원 TIME SALE 판매대기" at bounding box center [874, 689] width 257 height 365
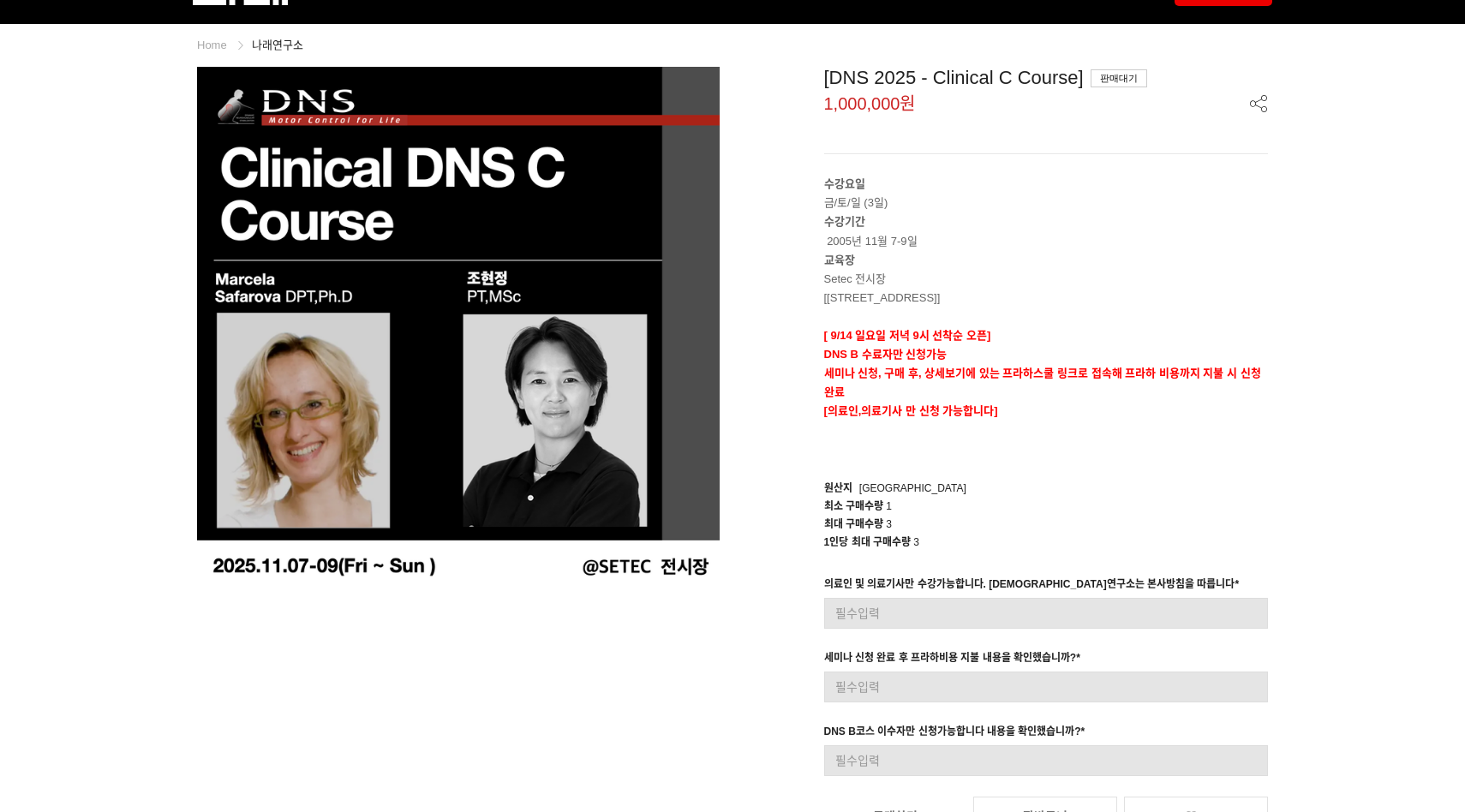
scroll to position [221, 0]
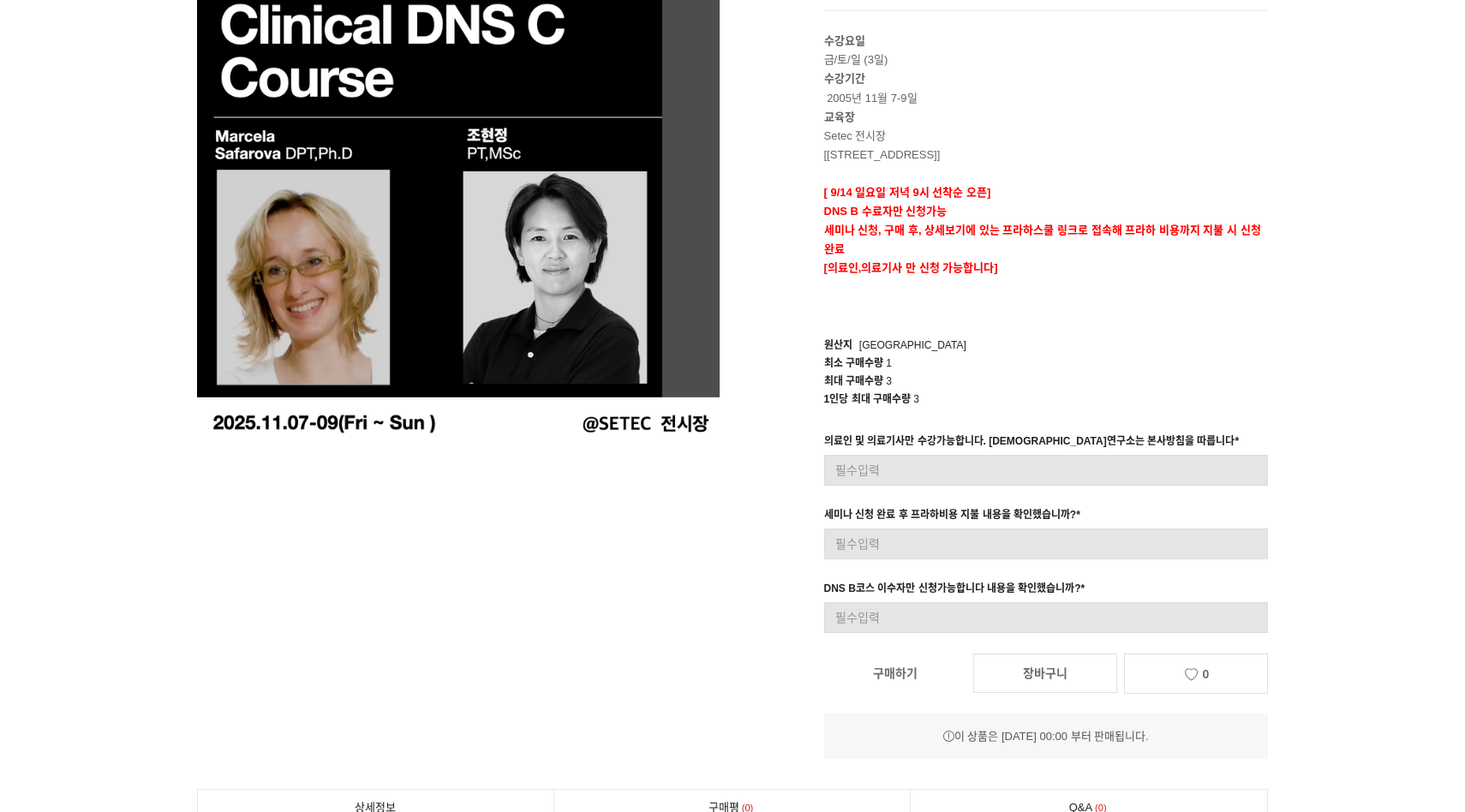
click at [891, 665] on link "구매하기" at bounding box center [894, 673] width 142 height 38
click at [922, 559] on div "의료인 및 의료기사만 수강가능합니다. 나래연구소는 본사방침을 따릅니다 * 입력형 옵션을 입력해 주세요 세미나 신청 완료 후 프라하비용 지불 내…" at bounding box center [1046, 533] width 470 height 201
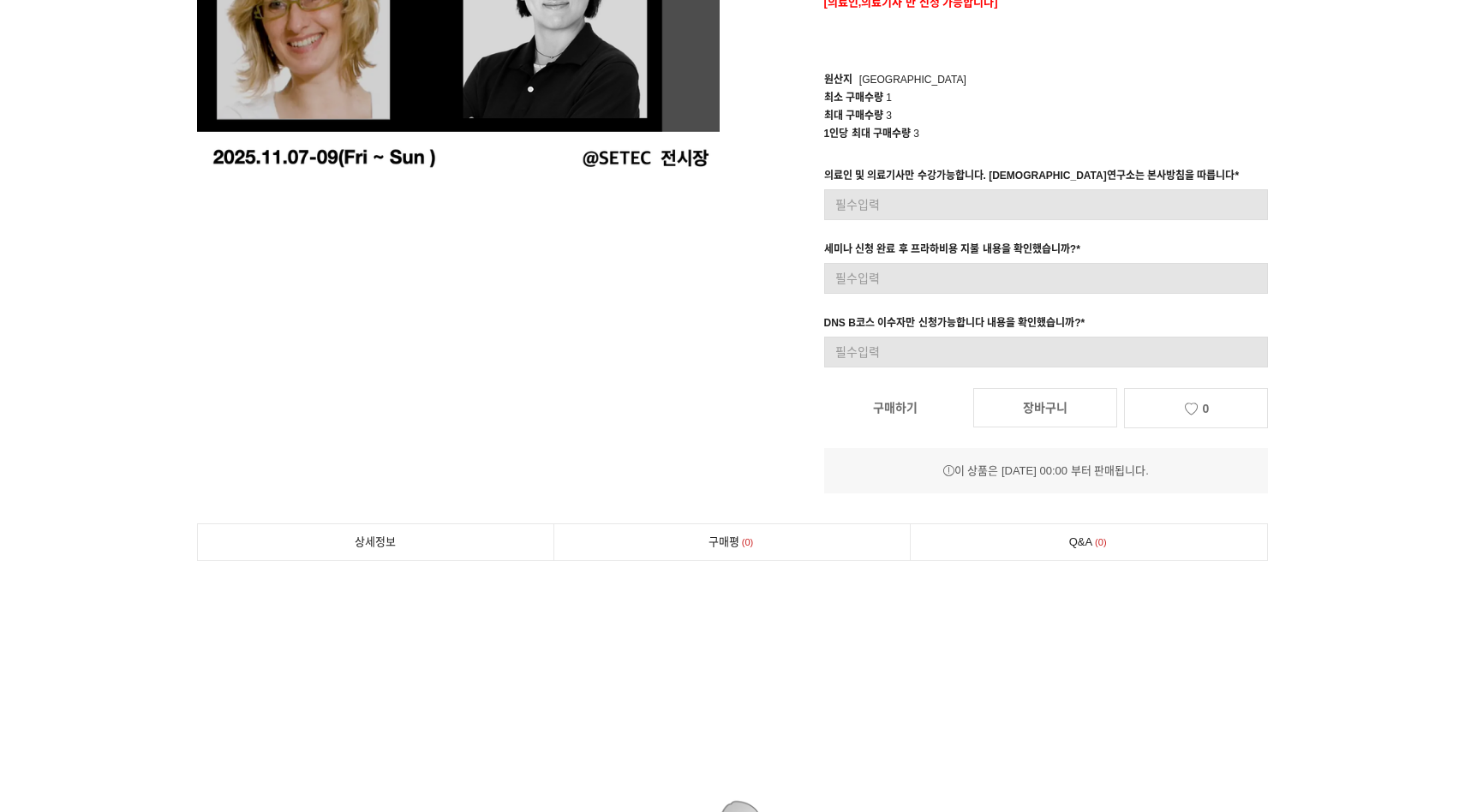
scroll to position [454, 0]
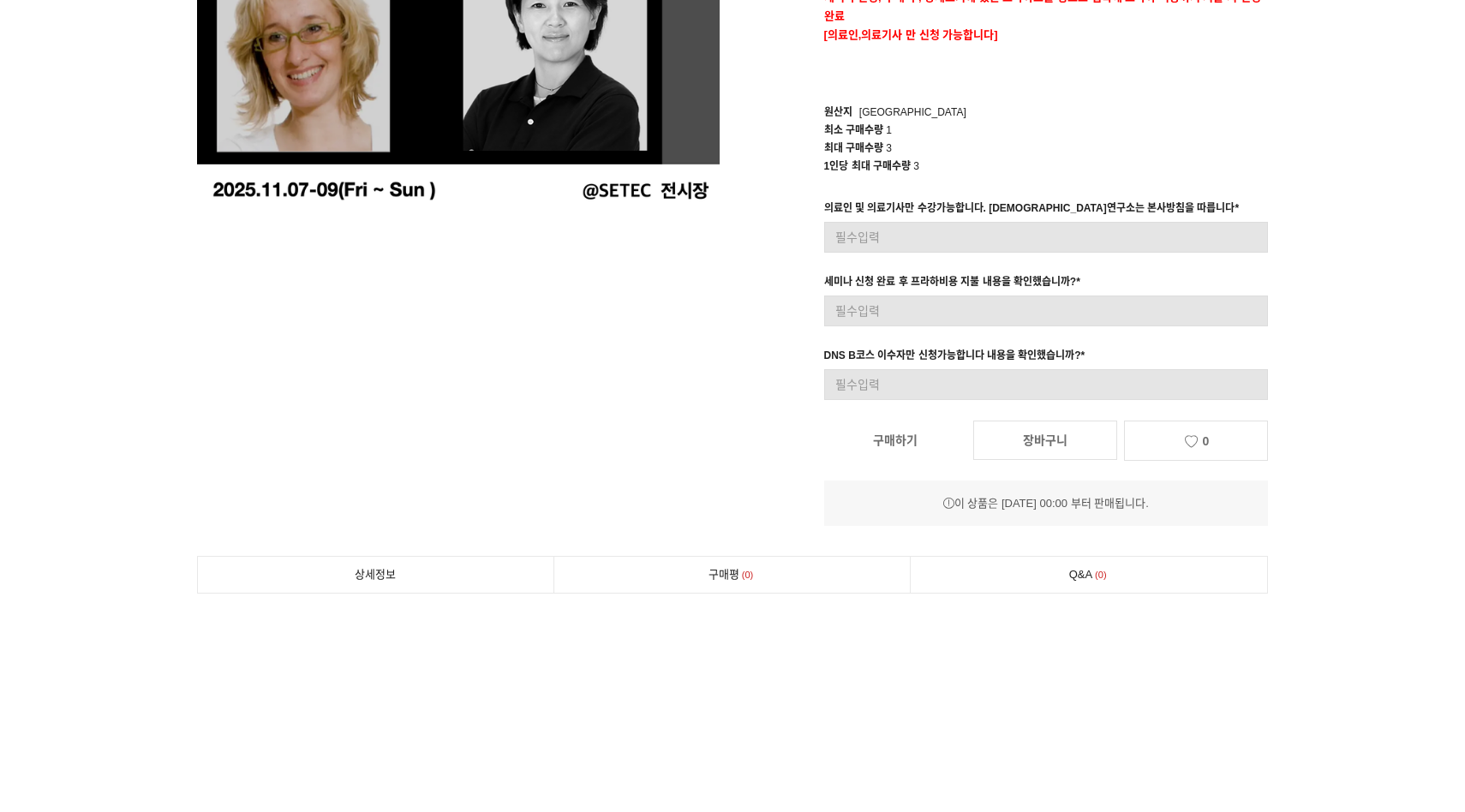
click at [912, 449] on link "구매하기" at bounding box center [894, 439] width 142 height 38
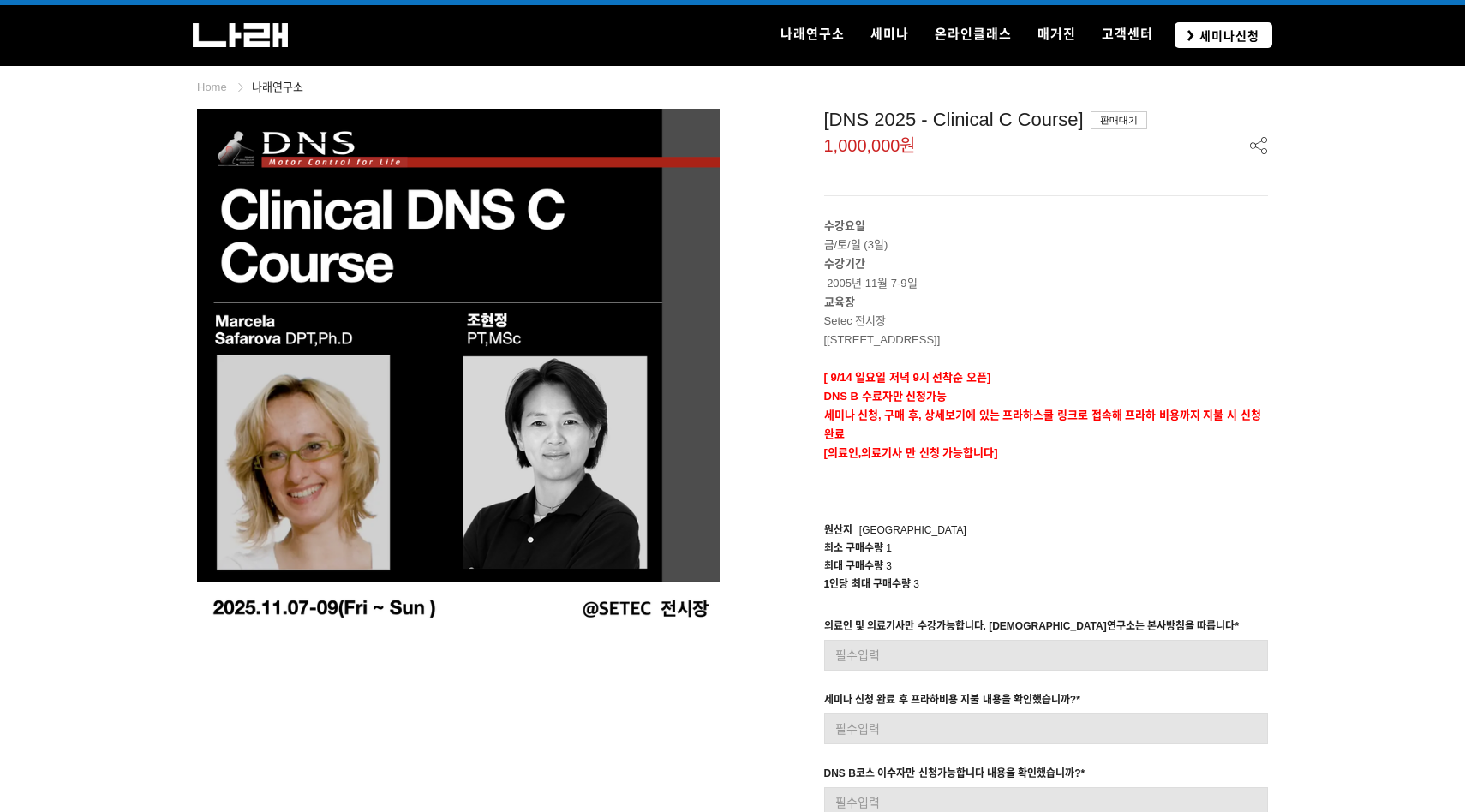
click at [1232, 38] on span "세미나신청" at bounding box center [1226, 36] width 65 height 17
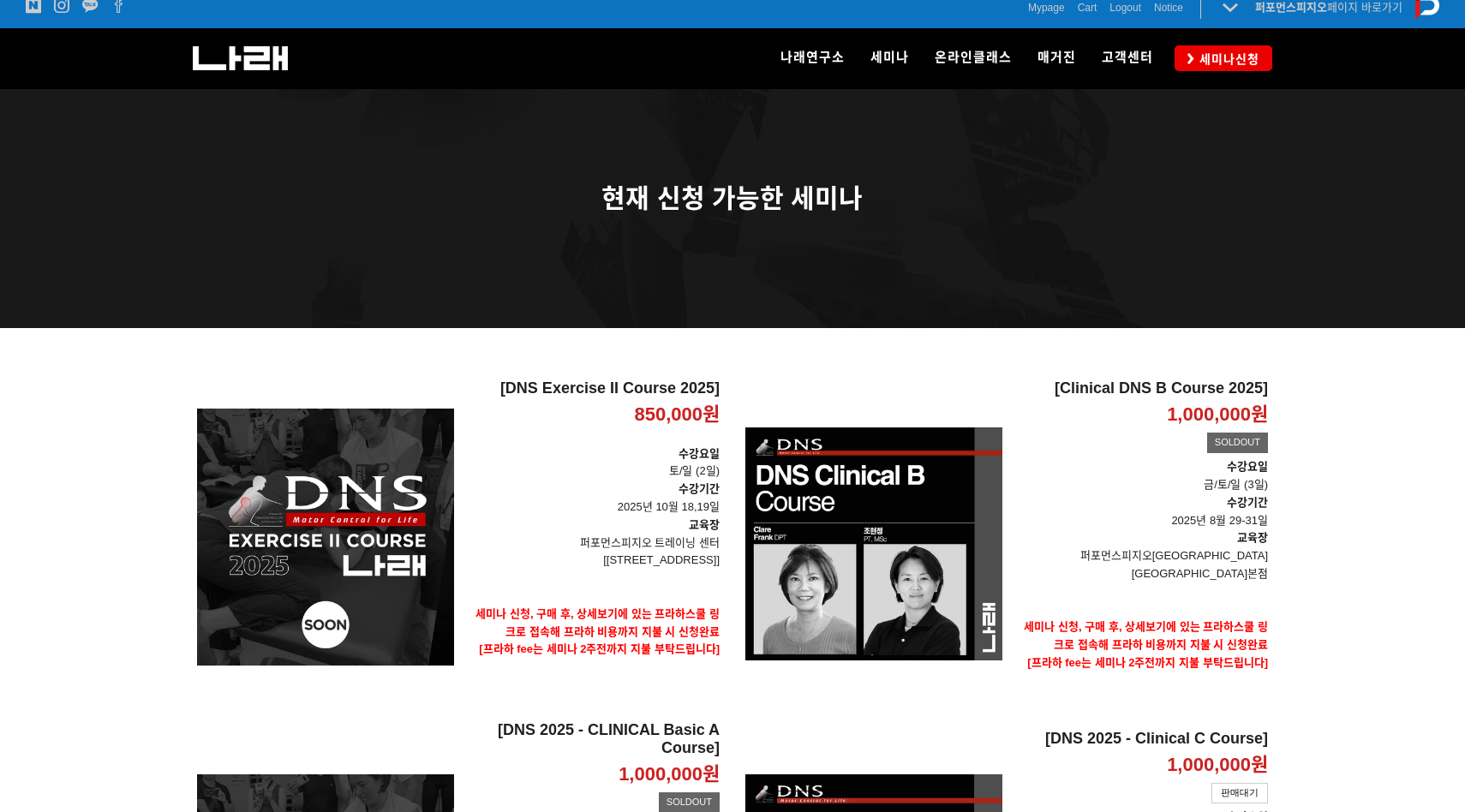
scroll to position [238, 0]
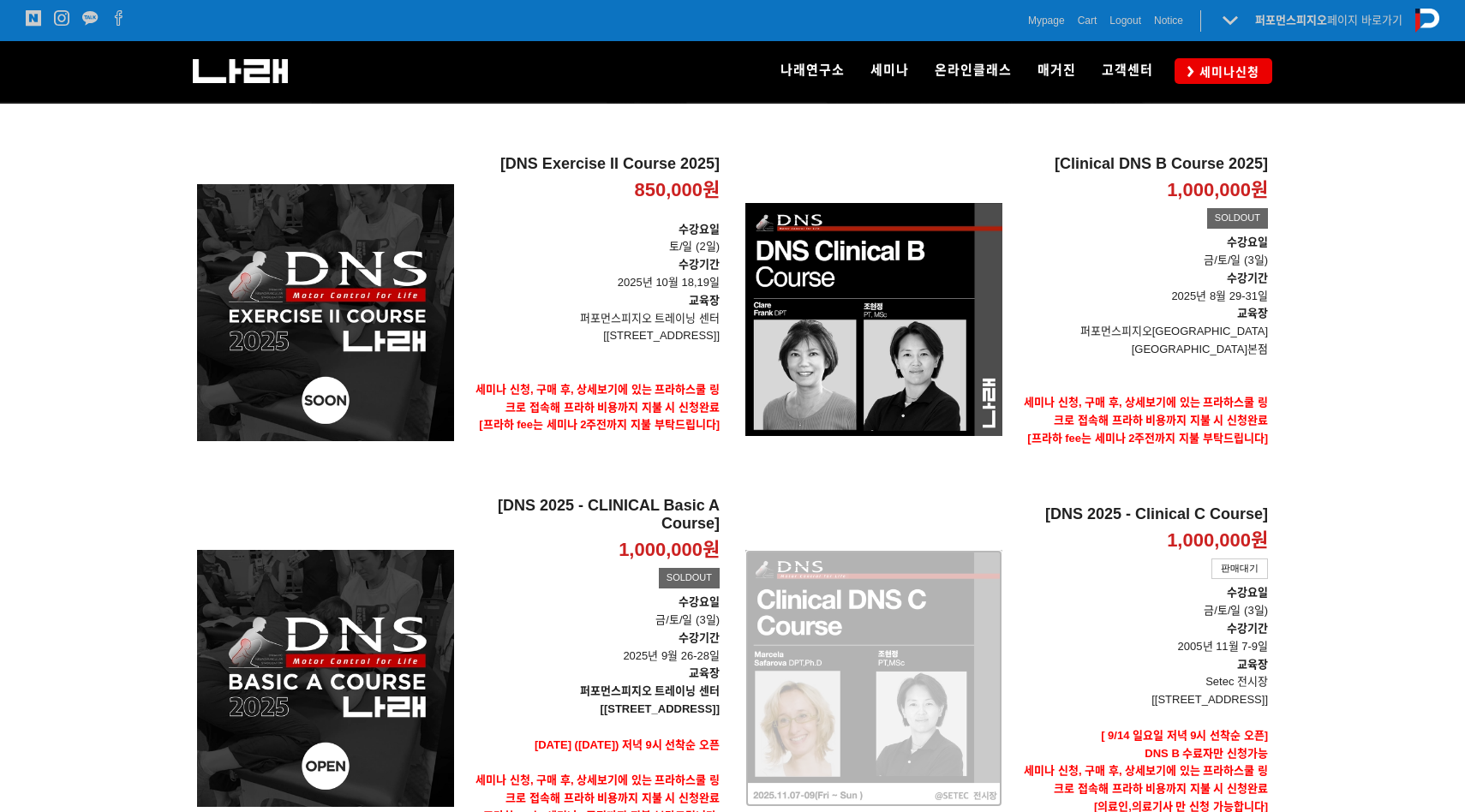
click at [923, 649] on div "[DNS 2025 - Clinical C Course] 1,000,000원 TIME SALE 판매대기" at bounding box center [874, 679] width 257 height 365
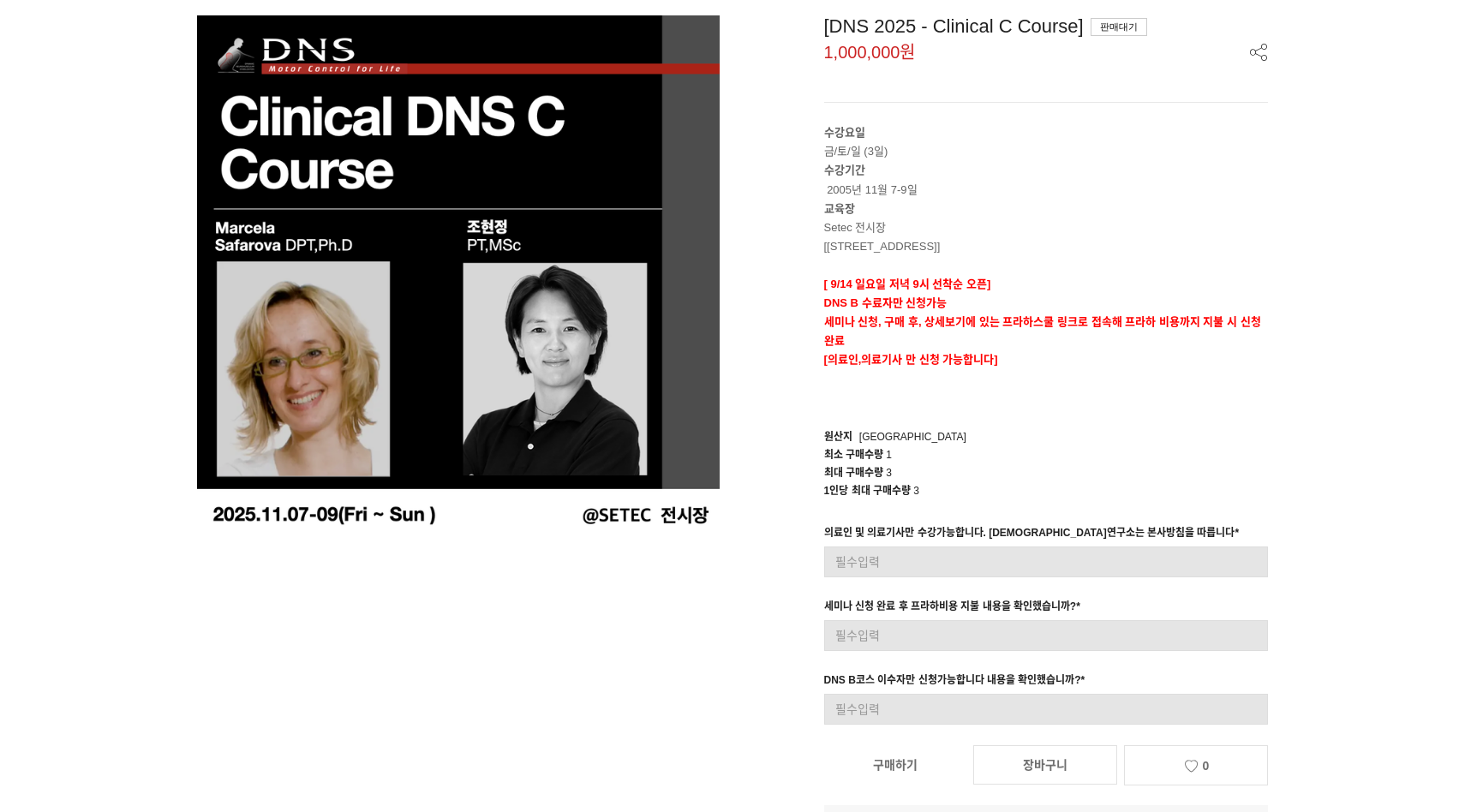
scroll to position [190, 0]
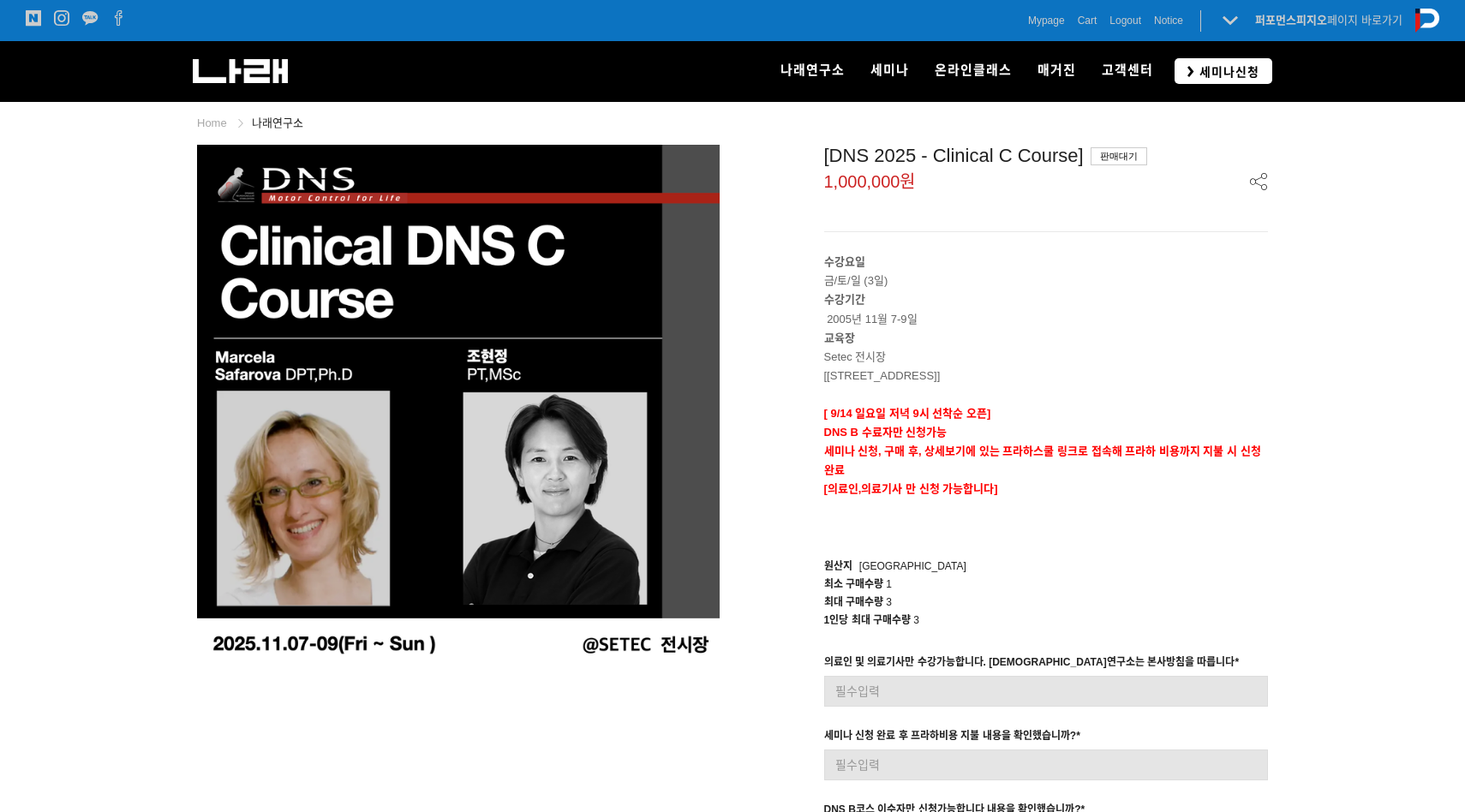
click at [1212, 66] on span "세미나신청" at bounding box center [1226, 72] width 65 height 17
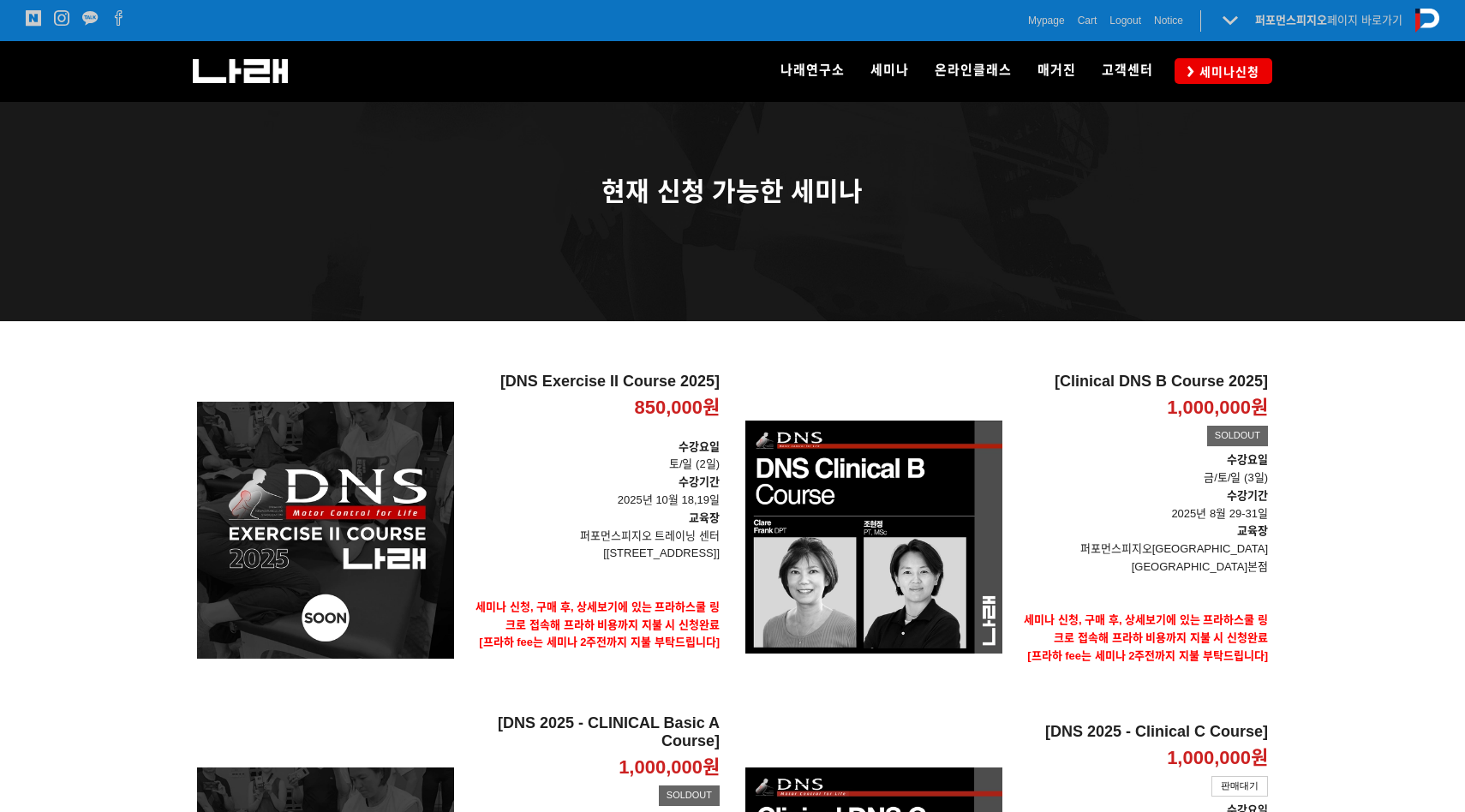
scroll to position [355, 0]
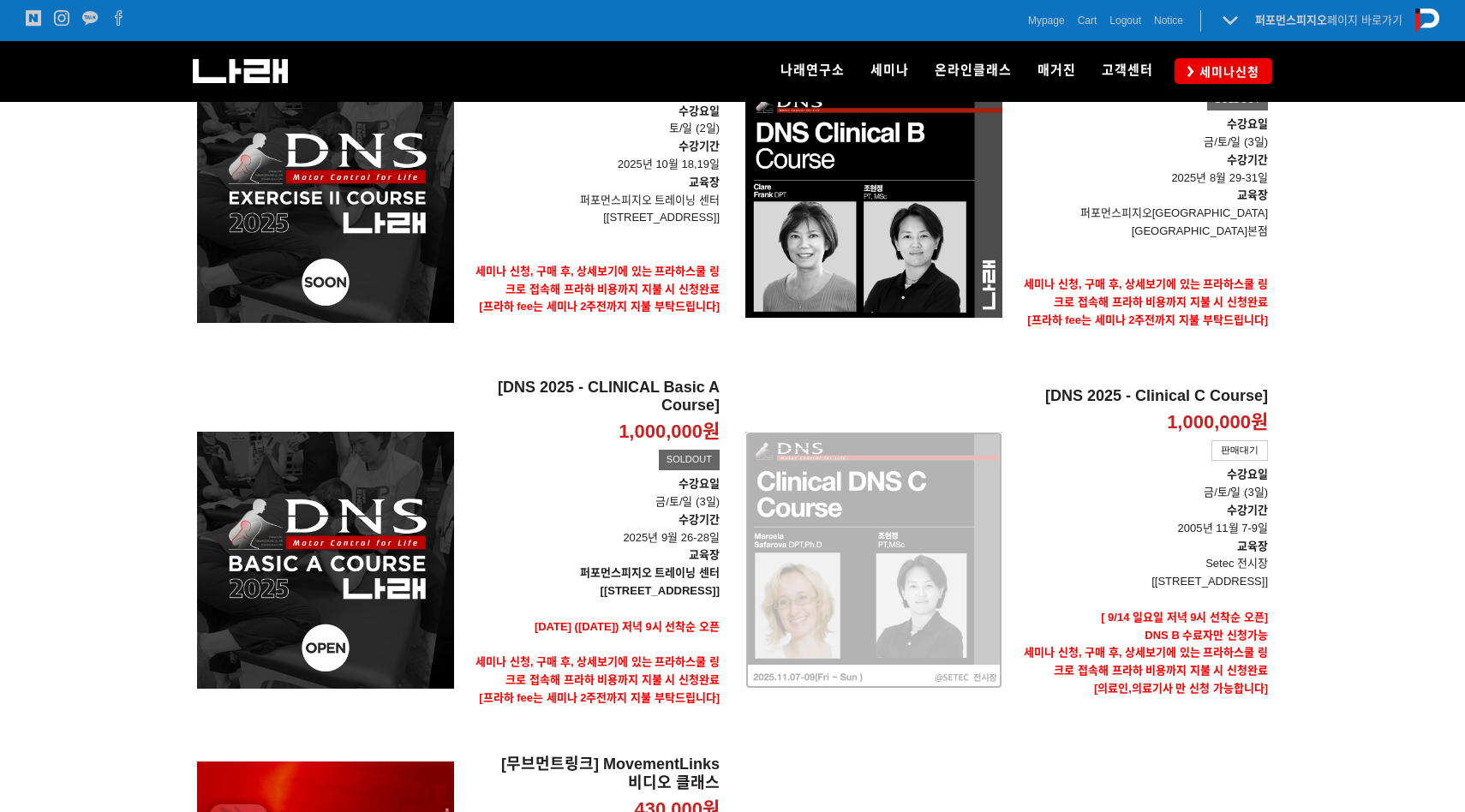
click at [931, 563] on div "[DNS 2025 - Clinical C Course] 1,000,000원 TIME SALE 판매대기" at bounding box center [874, 560] width 257 height 365
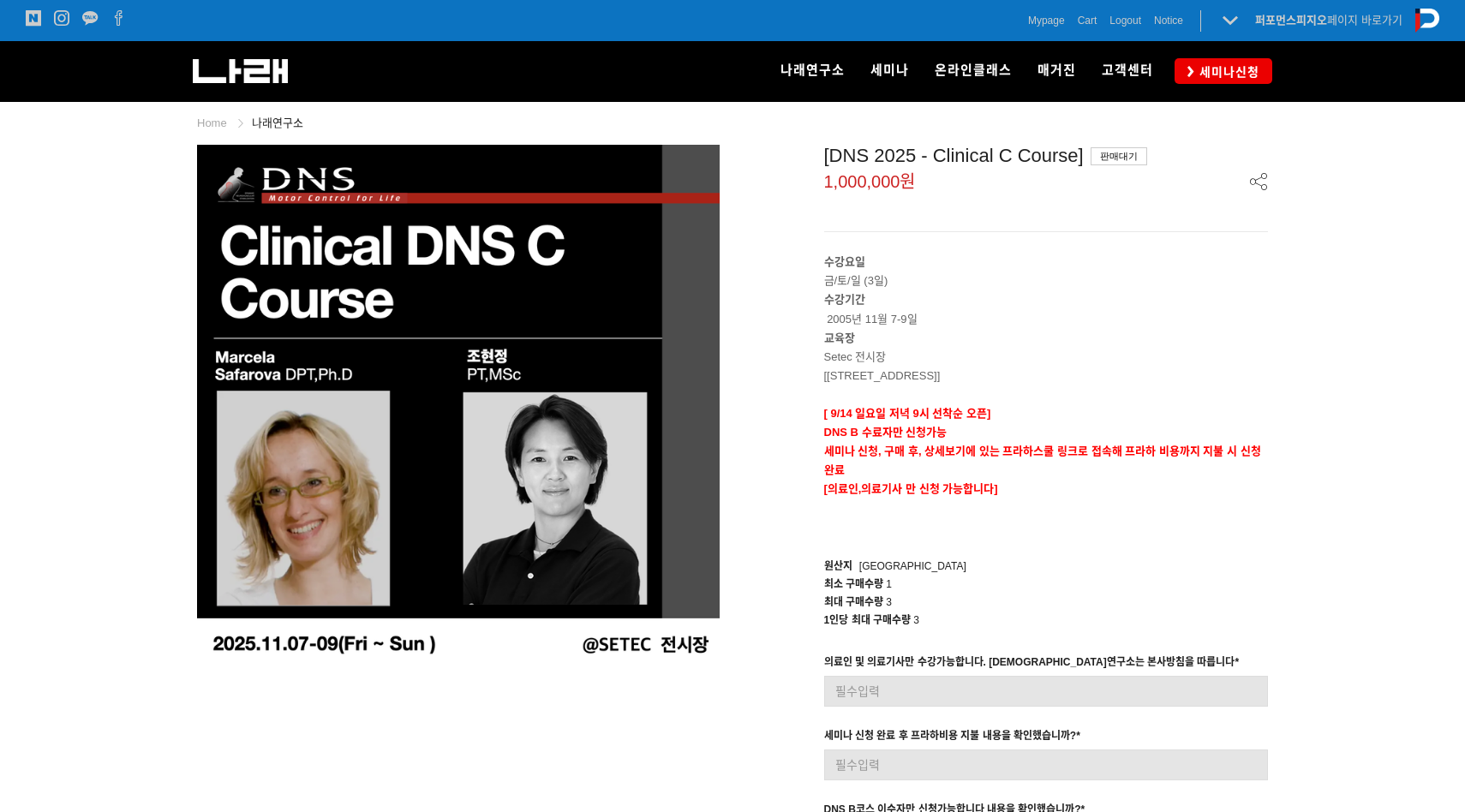
click at [1217, 92] on div "나래연구소 연구소 소개 나래연구원 ML l SPECIALISTS 세미나 MovementLinks l 무브먼트링크 ML l LOWER QUART…" at bounding box center [975, 71] width 595 height 60
click at [1228, 72] on span "세미나신청" at bounding box center [1226, 72] width 65 height 17
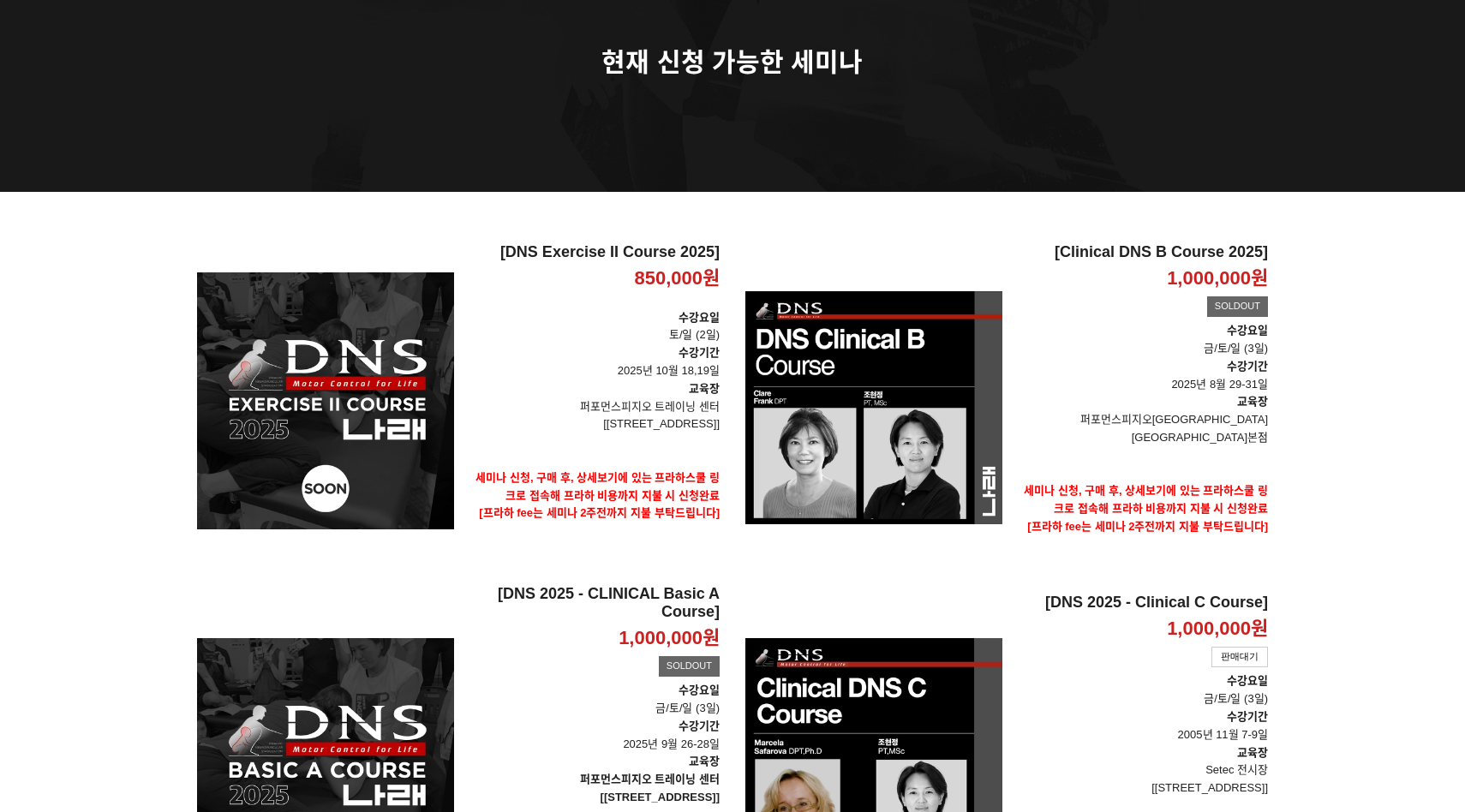
scroll to position [380, 0]
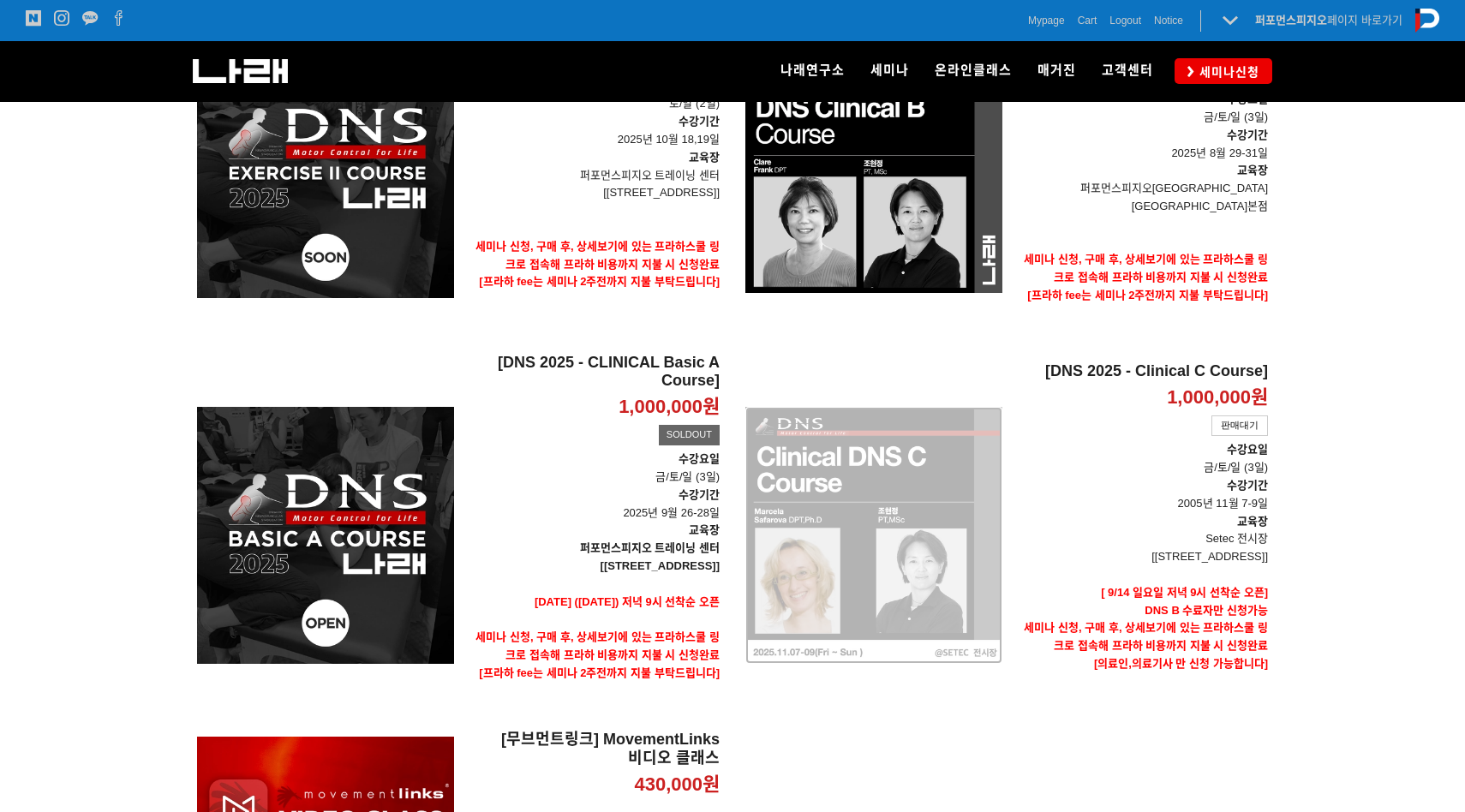
click at [932, 491] on div "[DNS 2025 - Clinical C Course] 1,000,000원 TIME SALE 판매대기" at bounding box center [874, 535] width 257 height 365
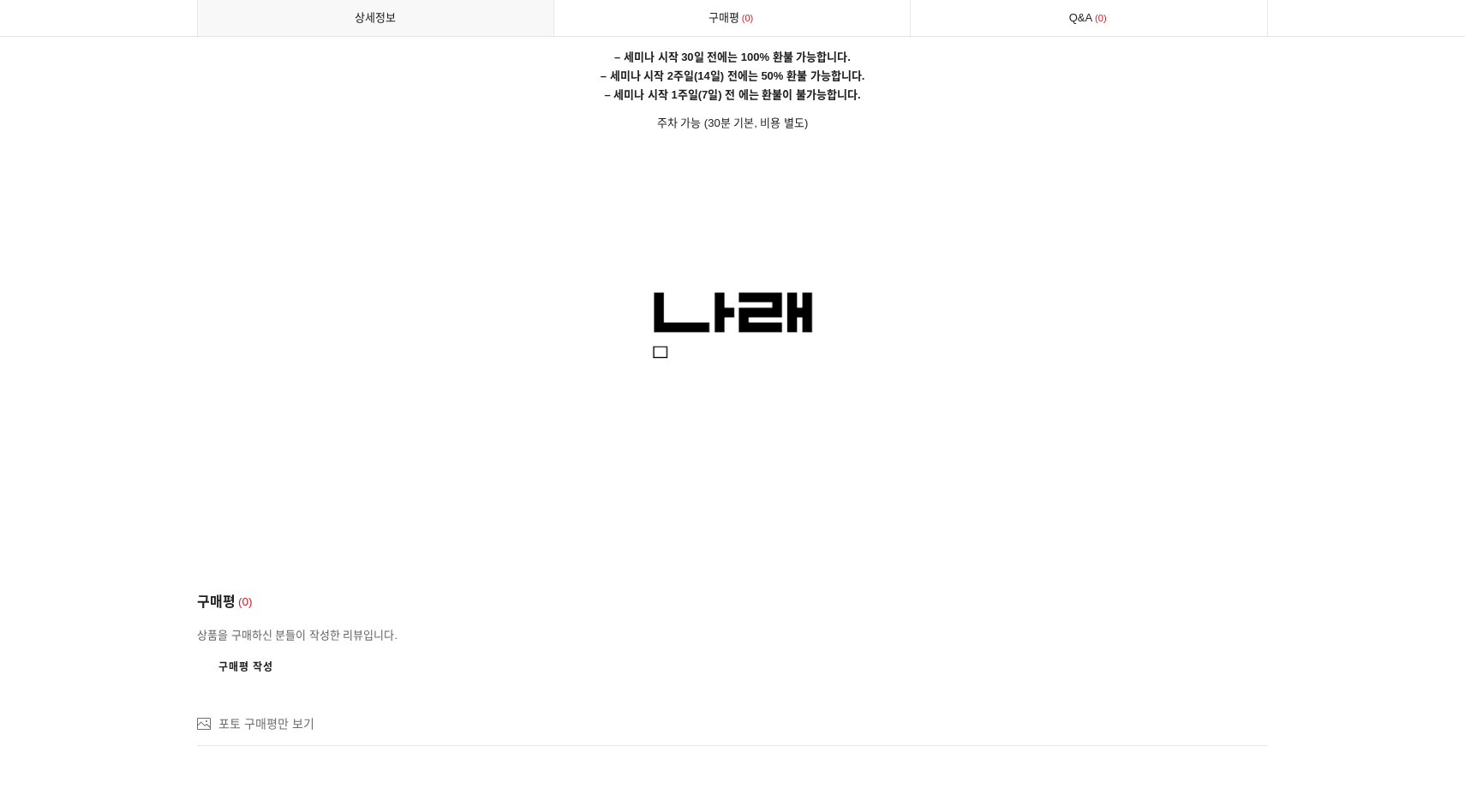
scroll to position [11521, 0]
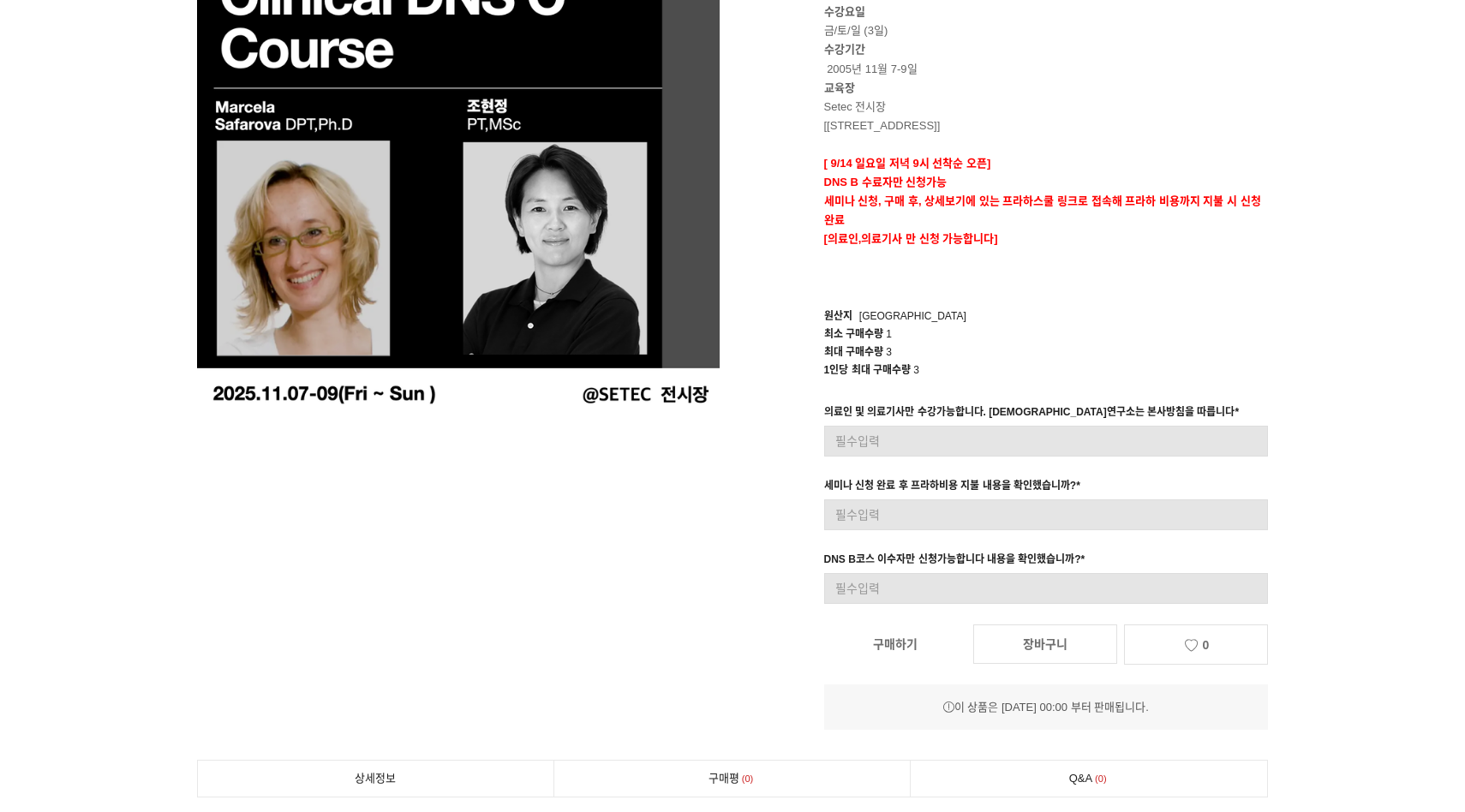
click at [930, 656] on link "구매하기" at bounding box center [894, 644] width 142 height 38
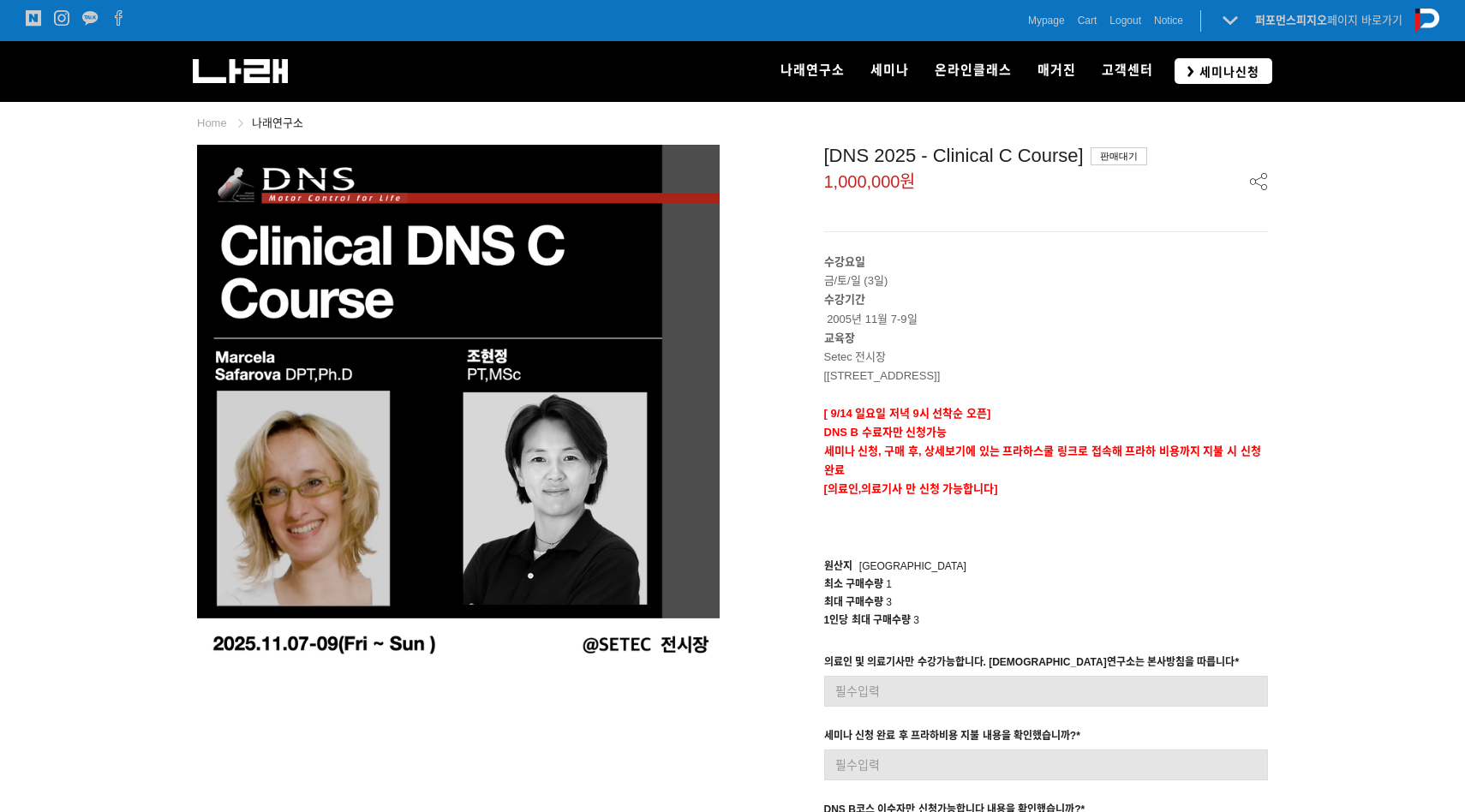
click at [1226, 62] on link "세미나신청" at bounding box center [1223, 70] width 98 height 25
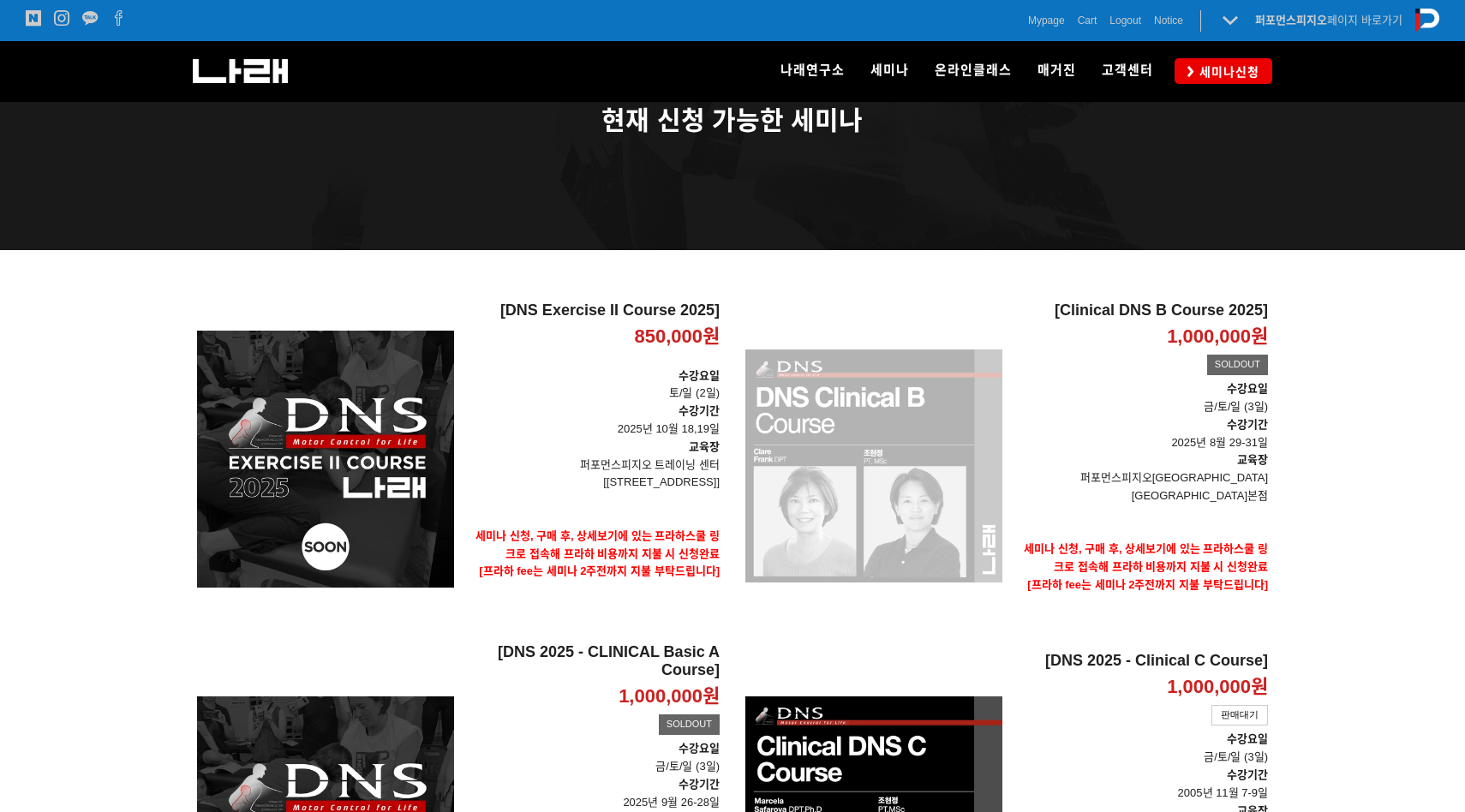
scroll to position [241, 0]
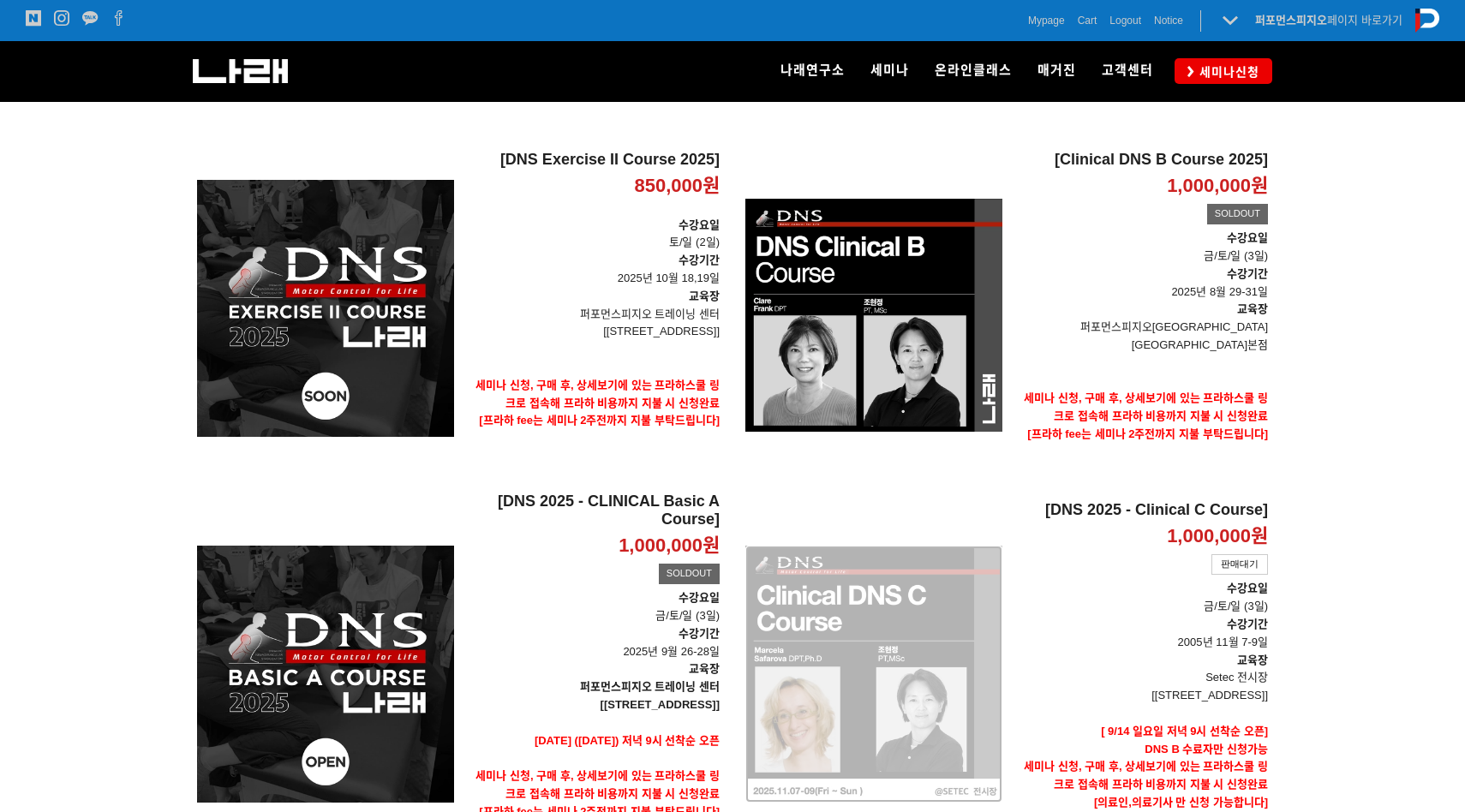
click at [910, 609] on div "[DNS 2025 - Clinical C Course] 1,000,000원 TIME SALE 판매대기" at bounding box center [874, 674] width 257 height 365
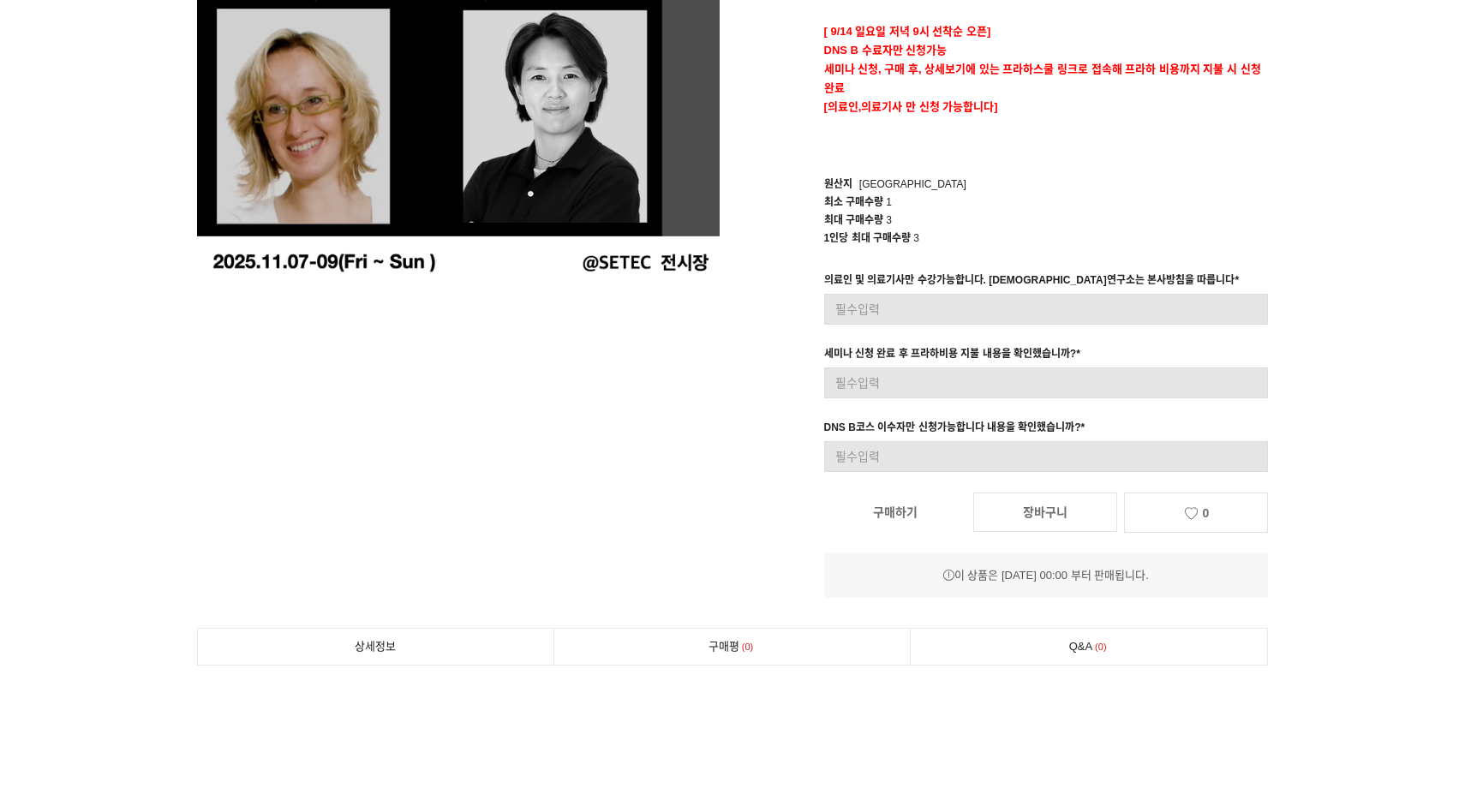
scroll to position [383, 0]
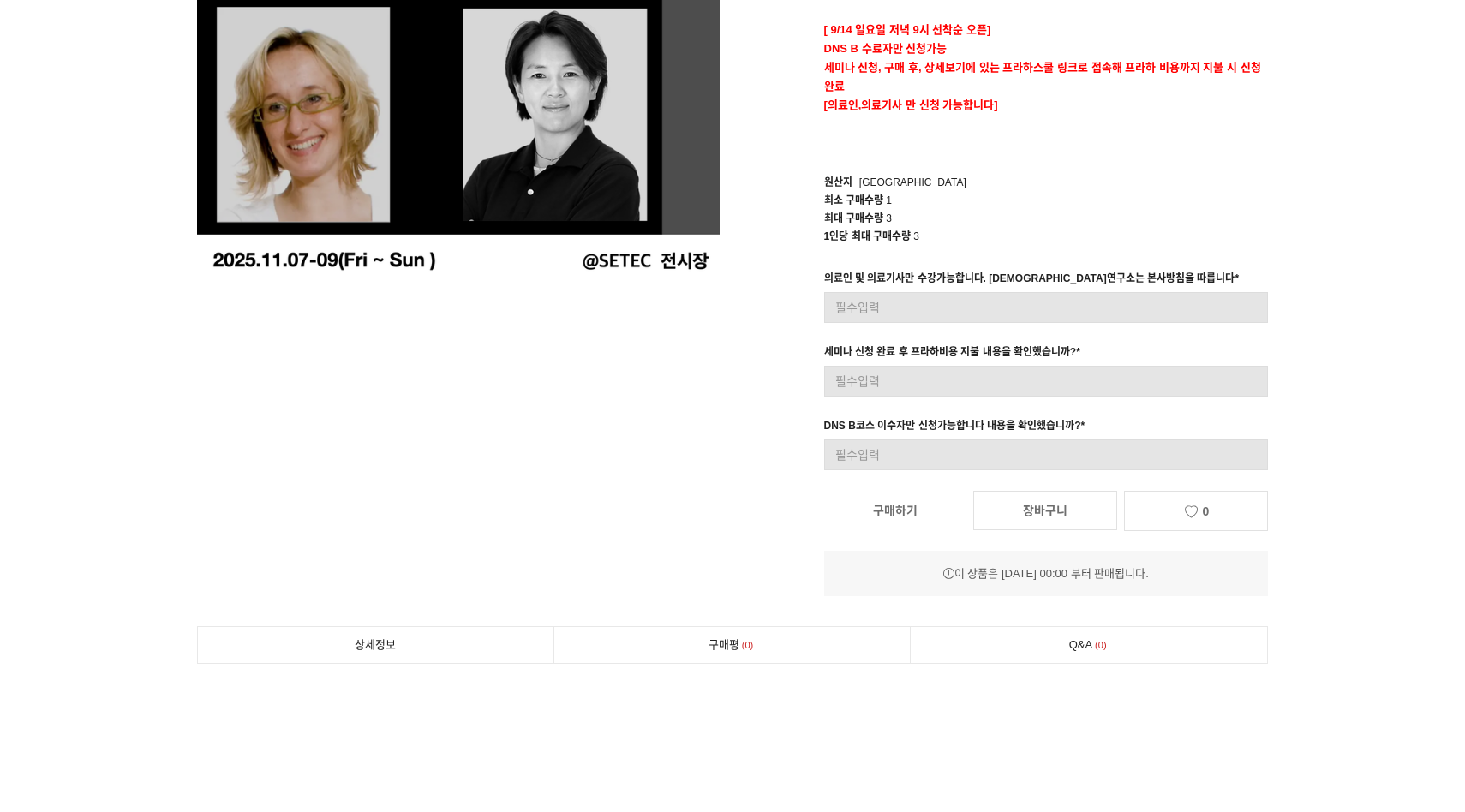
click at [878, 501] on link "구매하기" at bounding box center [894, 510] width 142 height 38
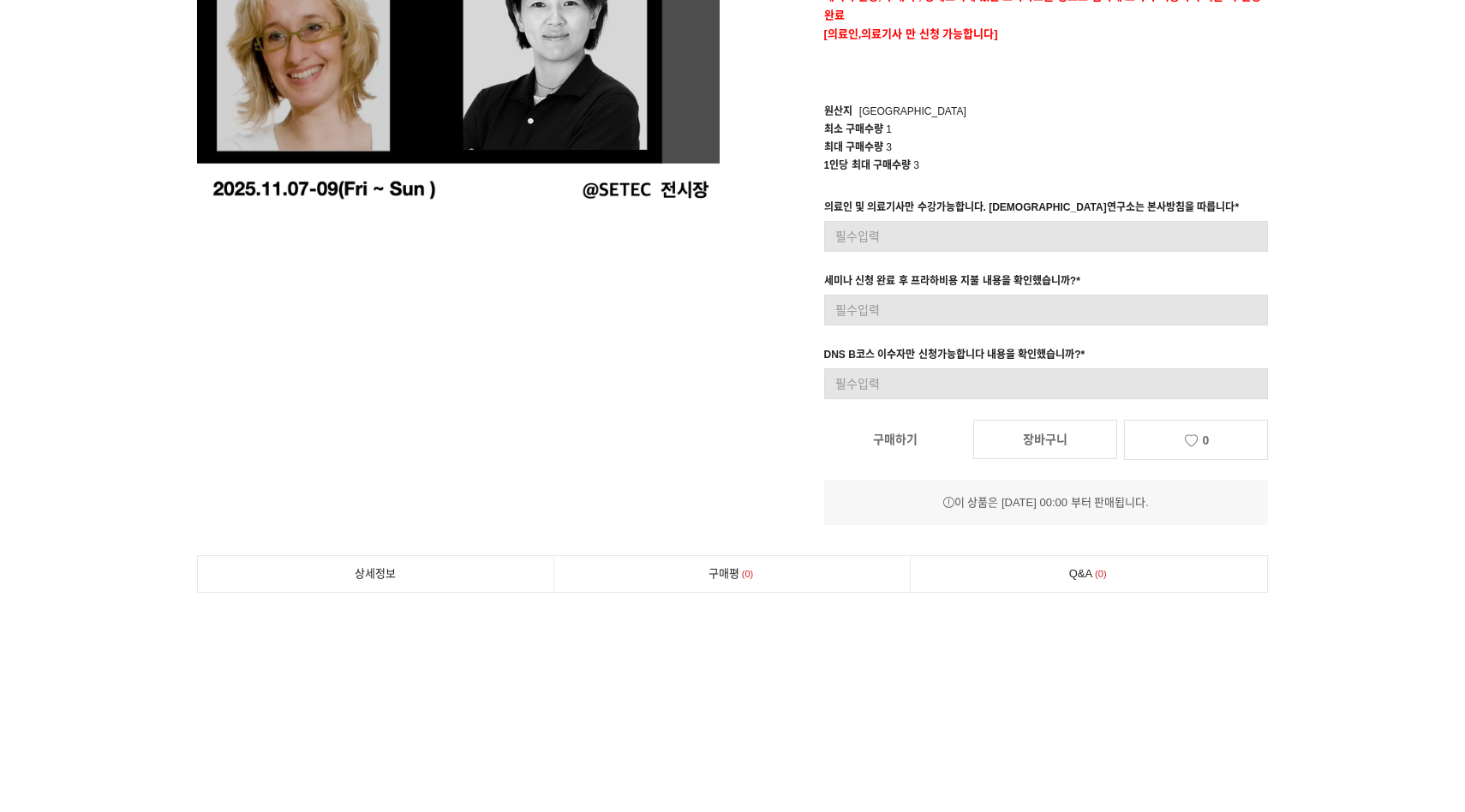
scroll to position [533, 0]
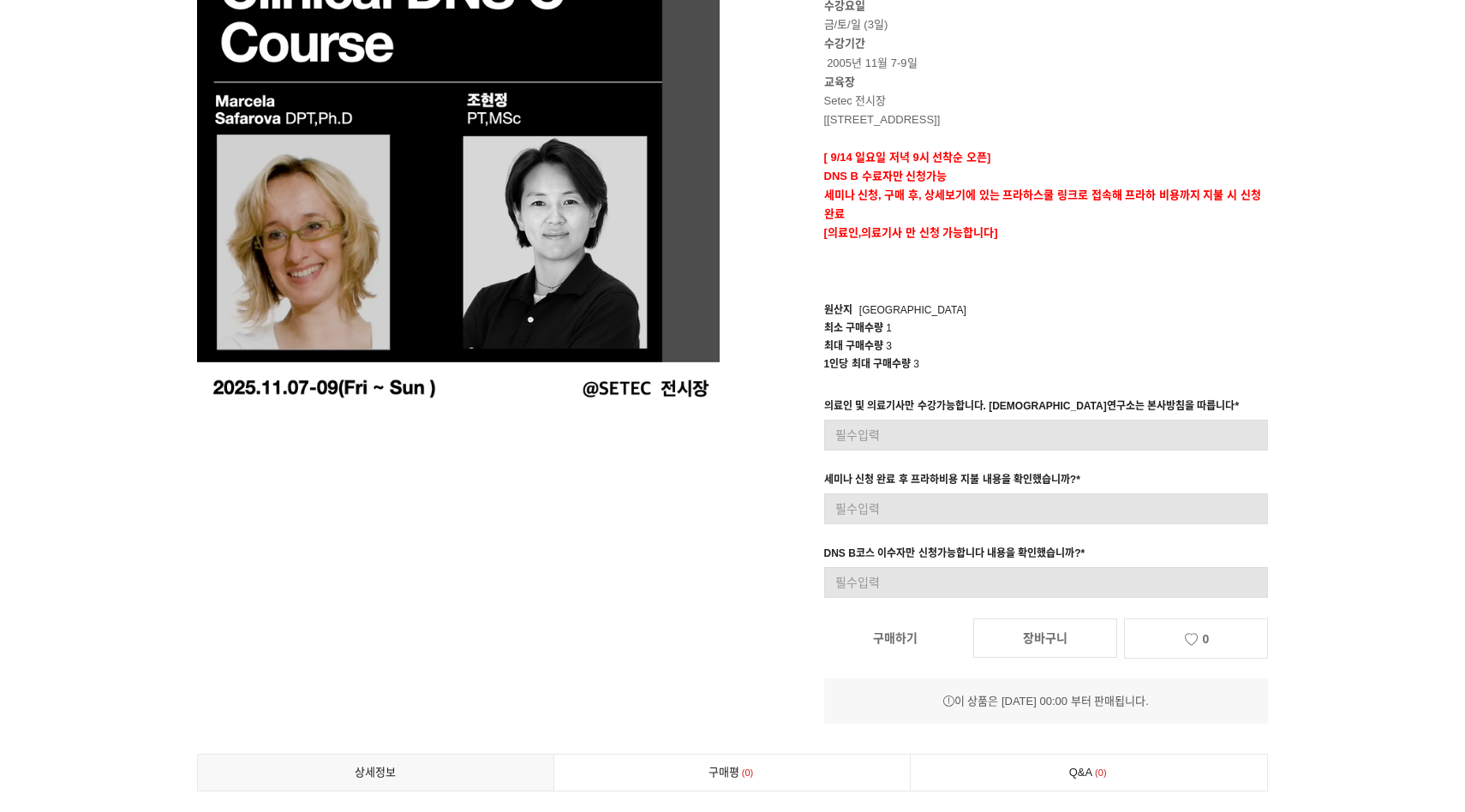
scroll to position [82, 0]
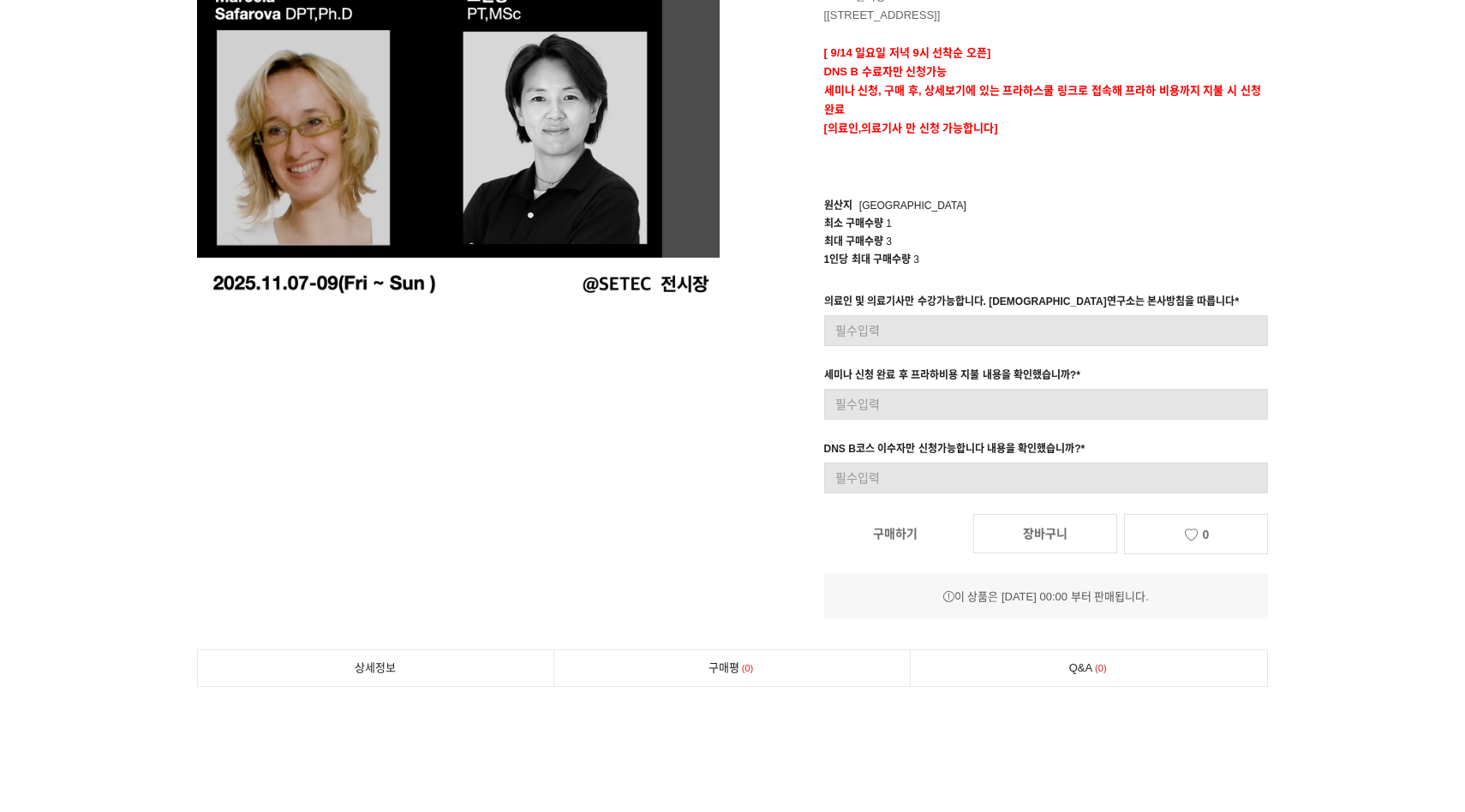
scroll to position [497, 0]
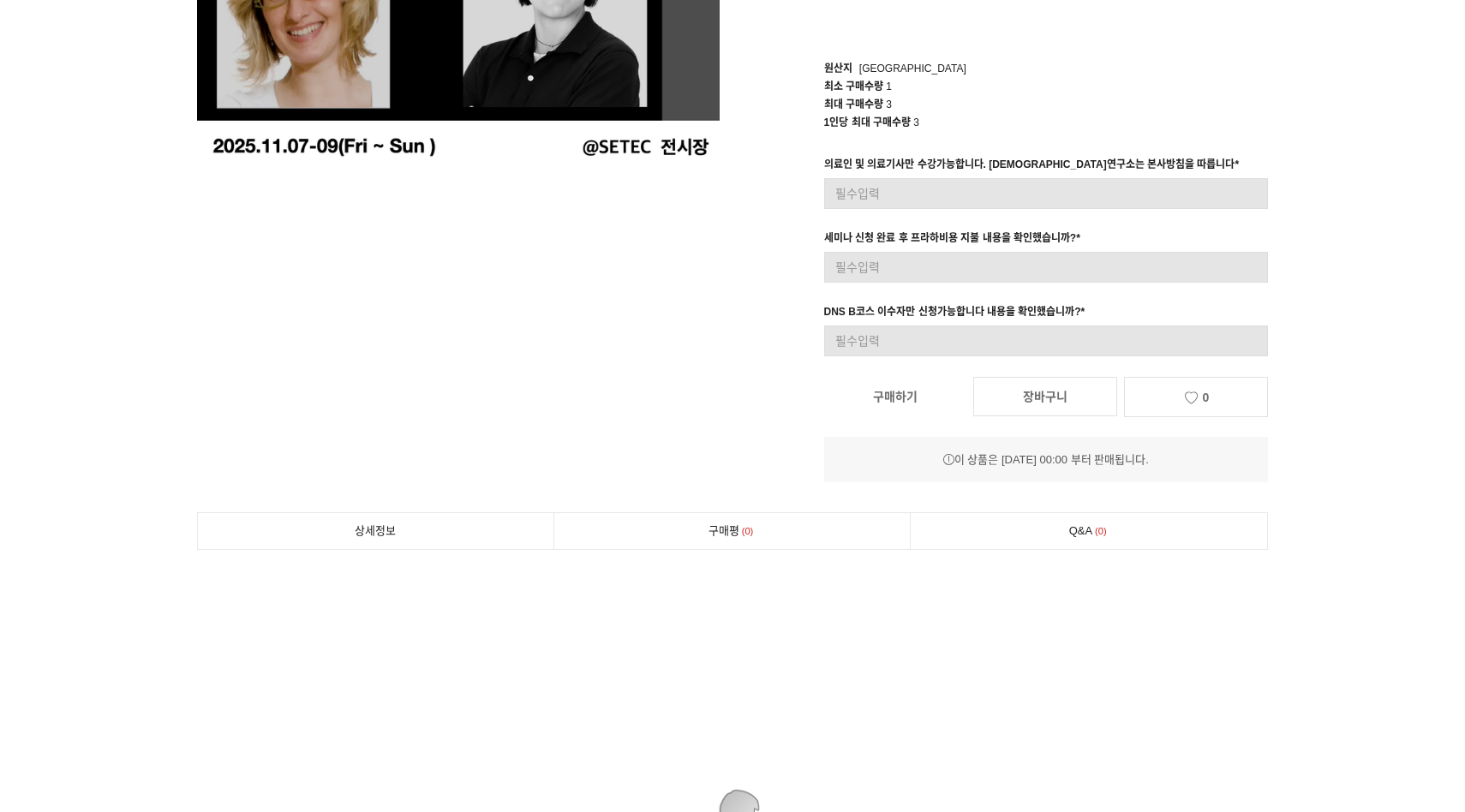
click at [908, 402] on link "구매하기" at bounding box center [894, 396] width 142 height 38
